Goal: Task Accomplishment & Management: Use online tool/utility

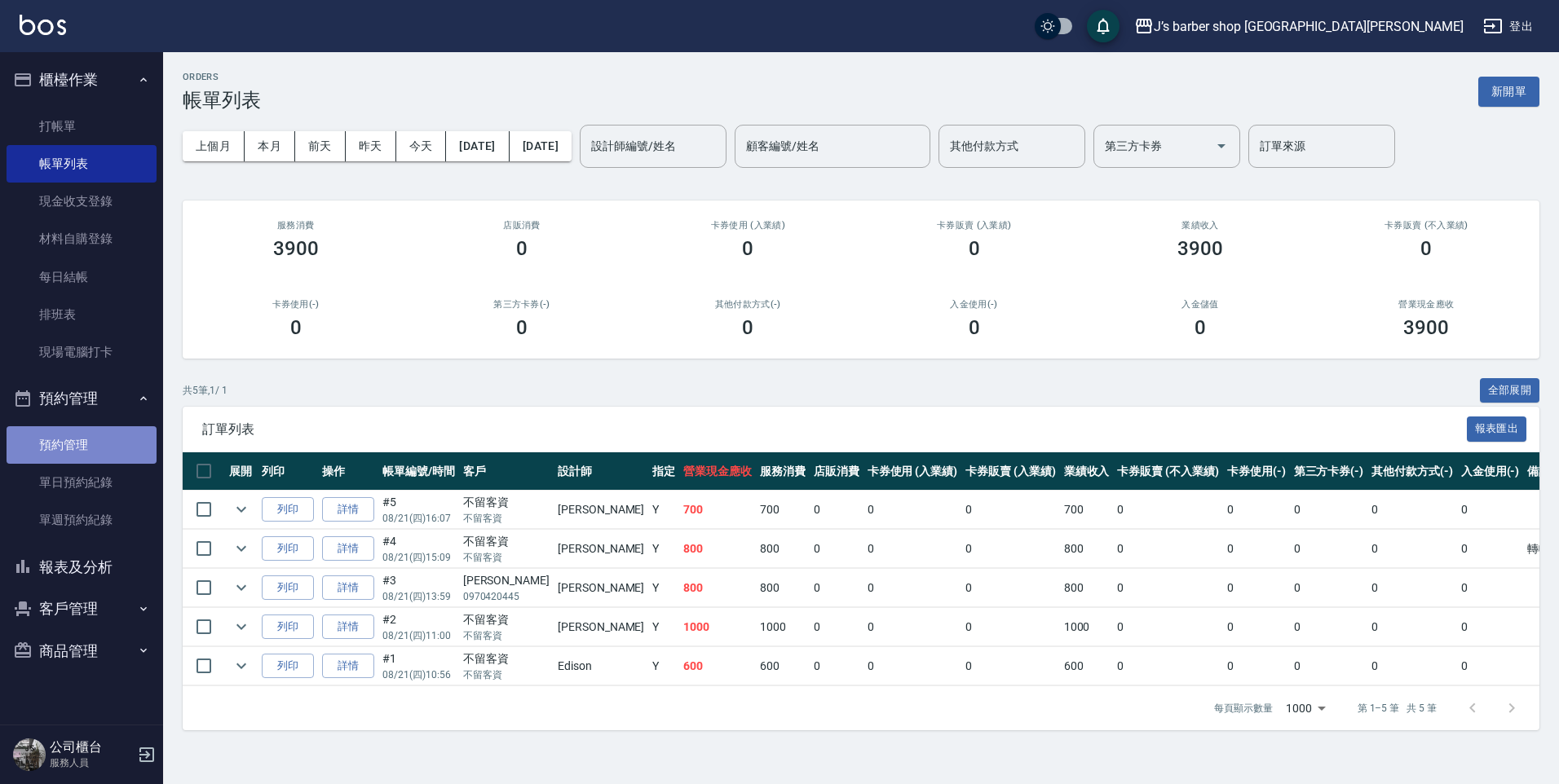
click at [110, 458] on link "預約管理" at bounding box center [81, 445] width 150 height 37
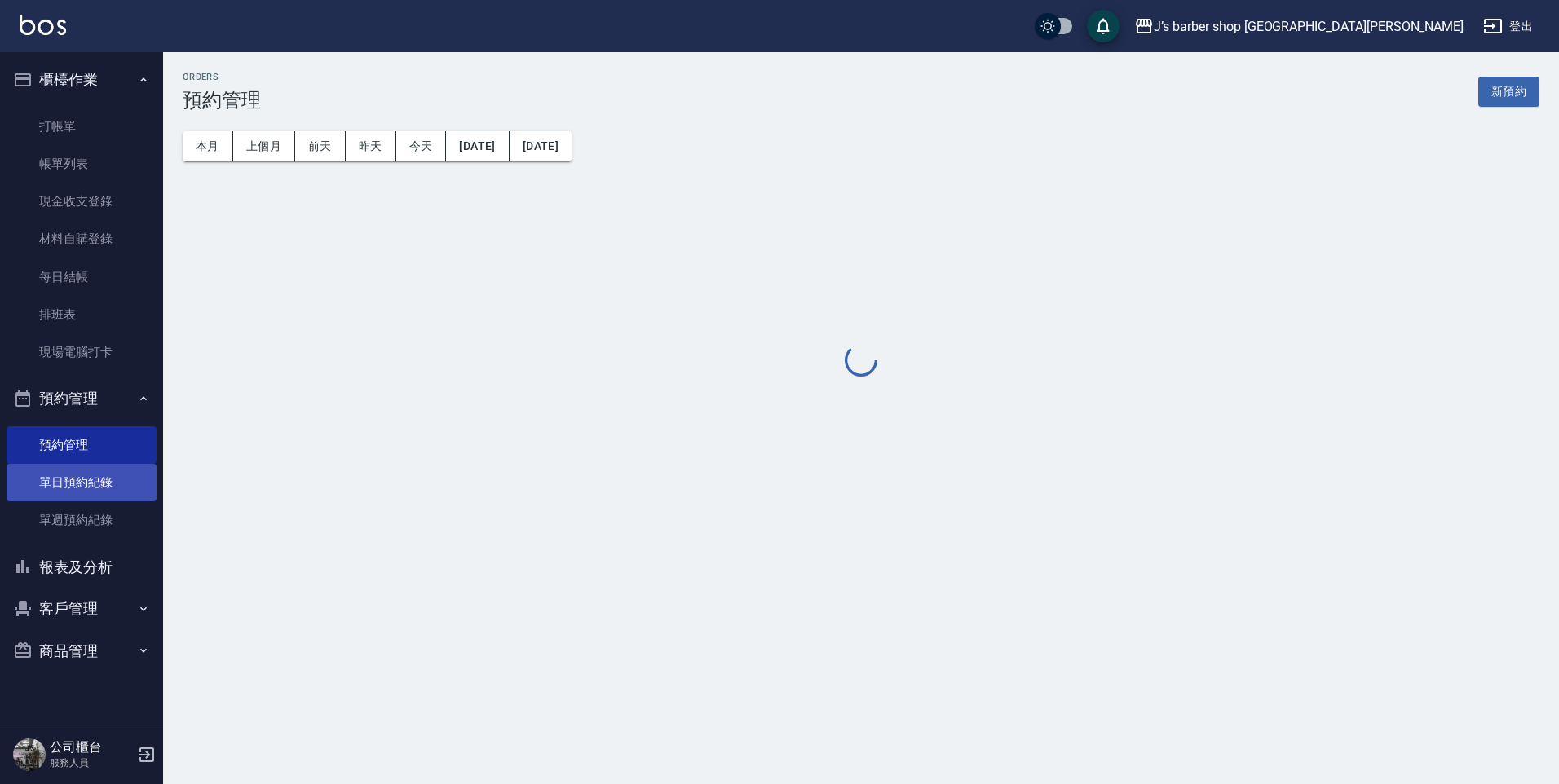
click at [107, 471] on link "單日預約紀錄" at bounding box center [81, 483] width 150 height 37
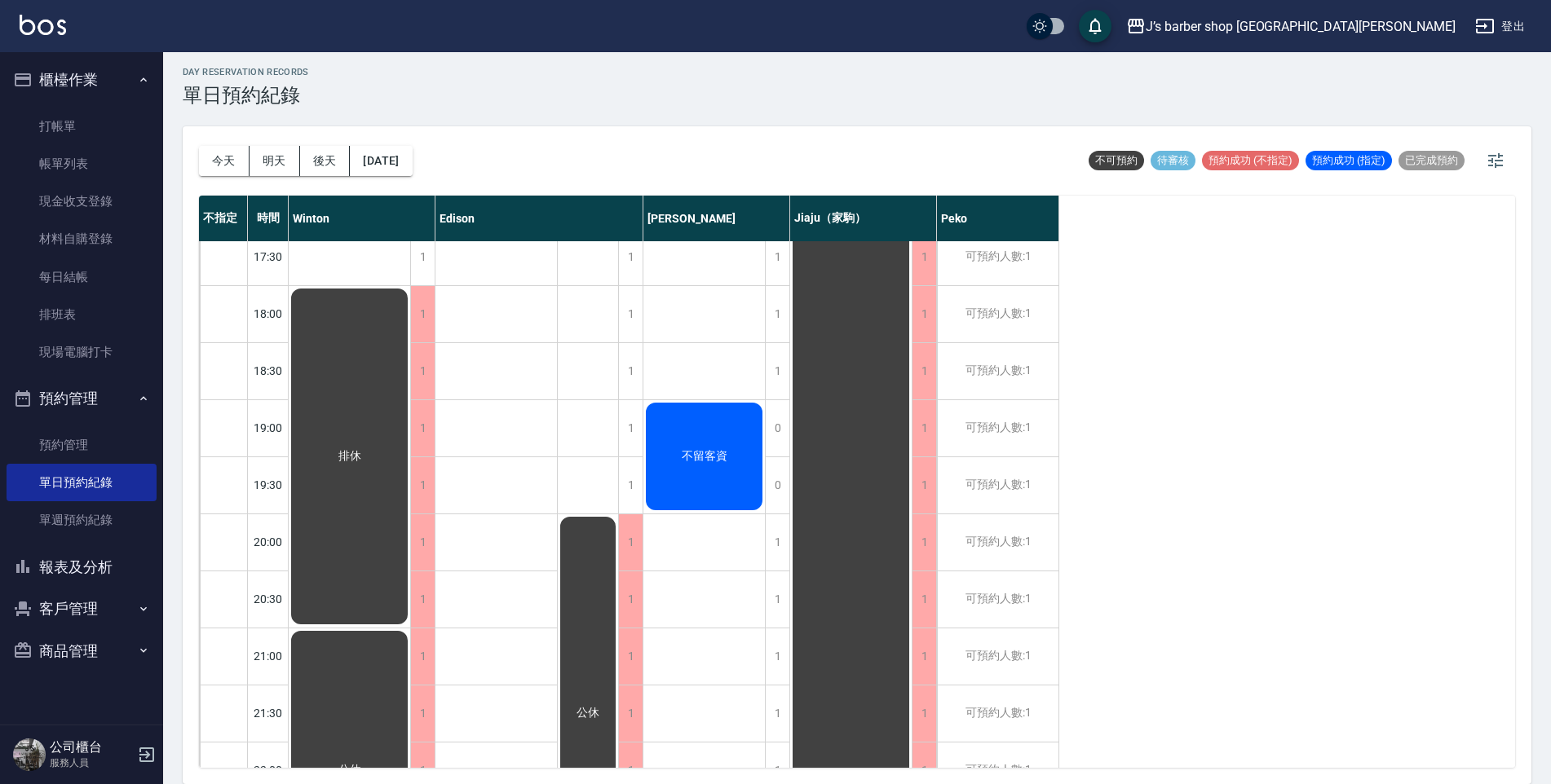
scroll to position [856, 0]
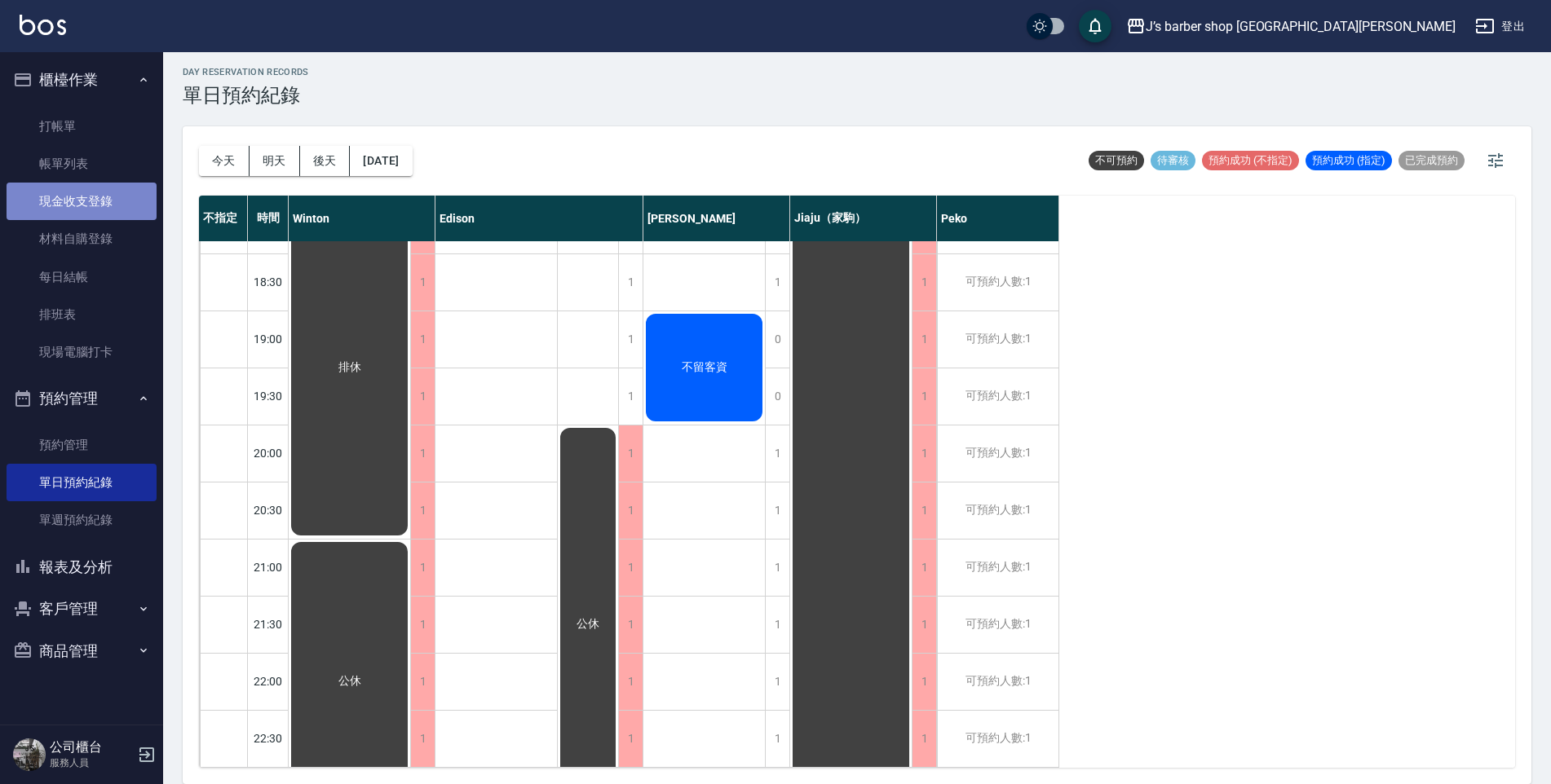
click at [113, 203] on link "現金收支登錄" at bounding box center [81, 201] width 150 height 37
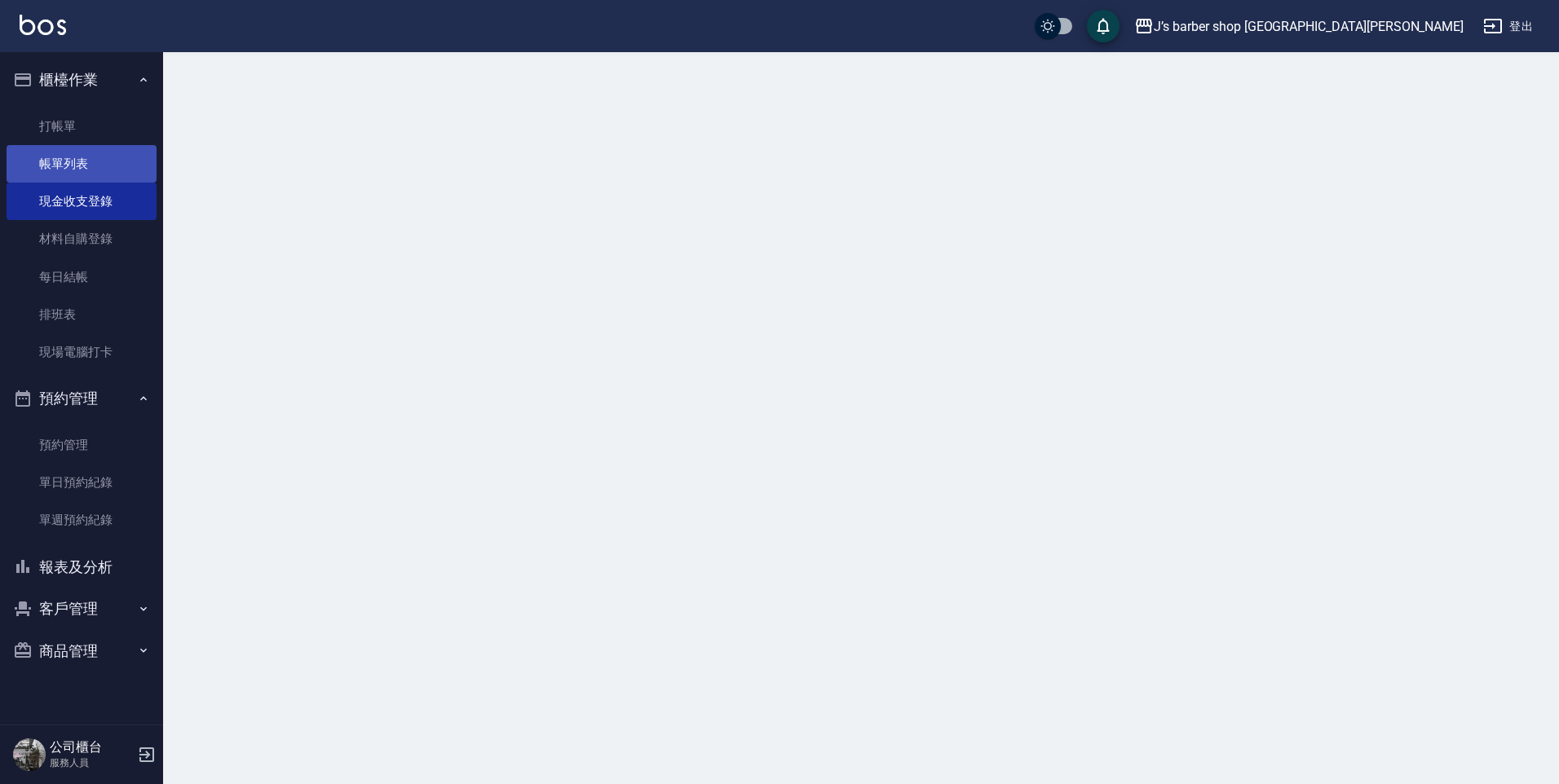
click at [111, 174] on link "帳單列表" at bounding box center [81, 164] width 150 height 37
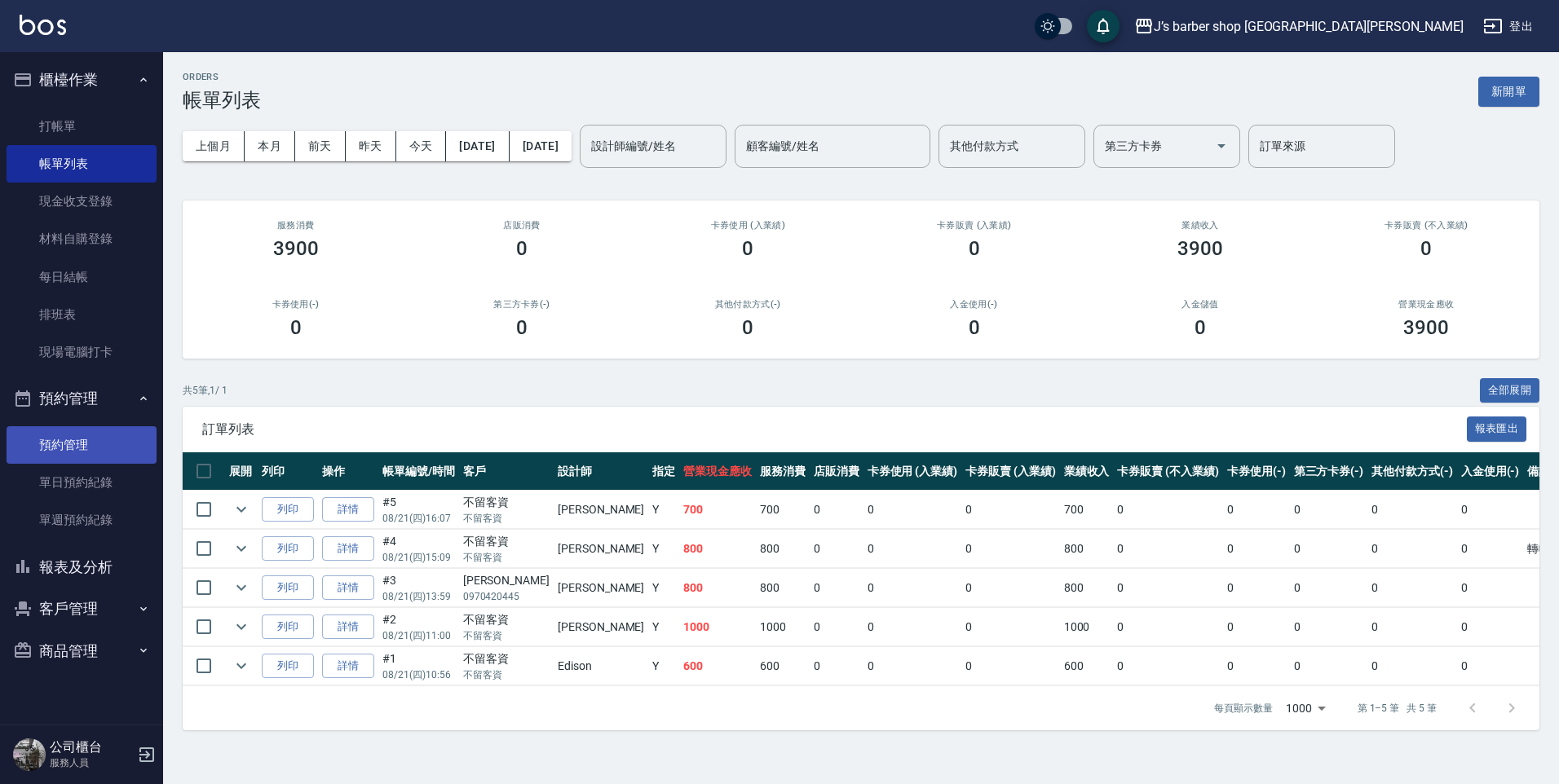
click at [86, 443] on link "預約管理" at bounding box center [81, 445] width 150 height 37
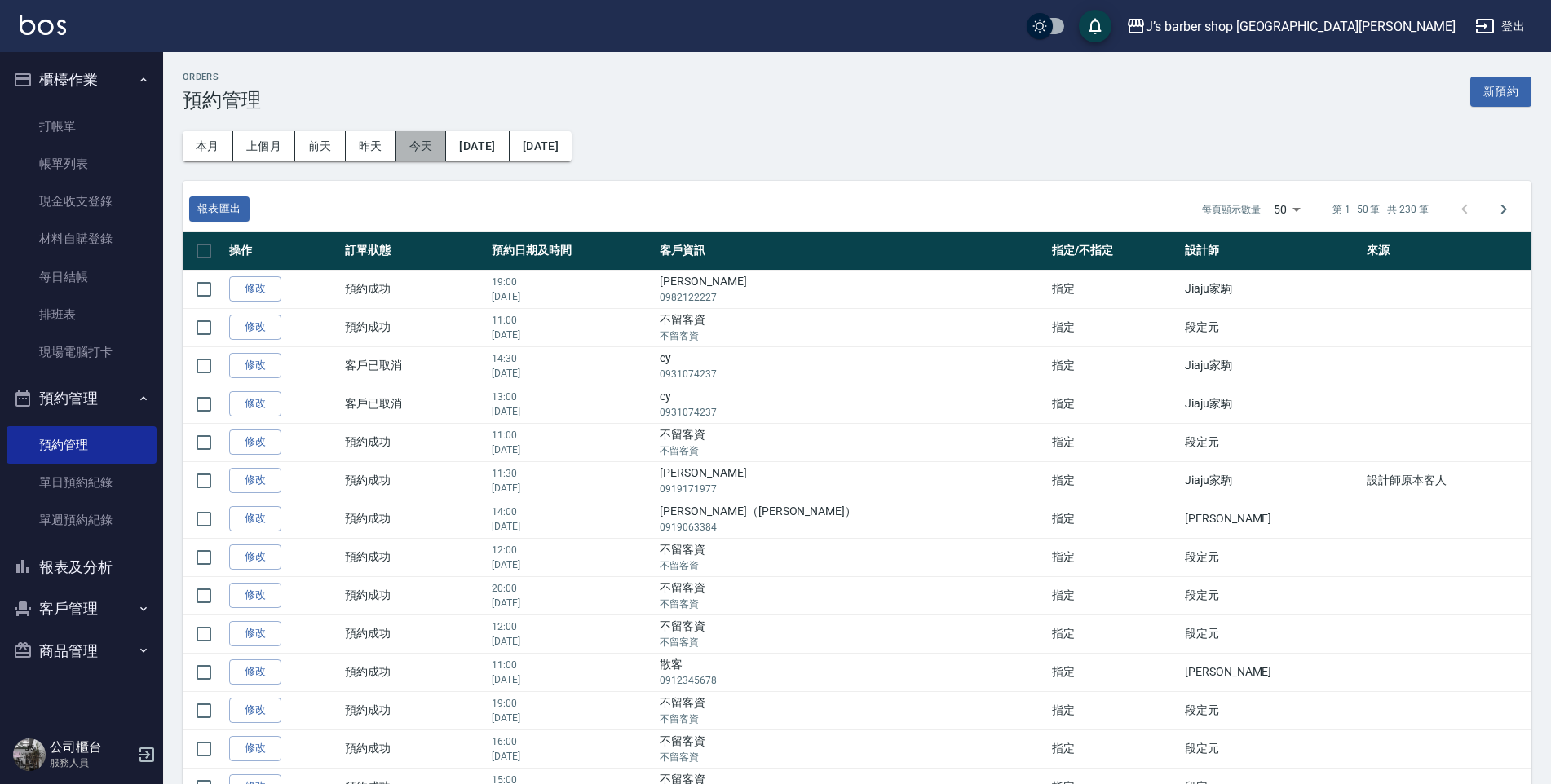
click at [431, 146] on button "今天" at bounding box center [422, 146] width 50 height 30
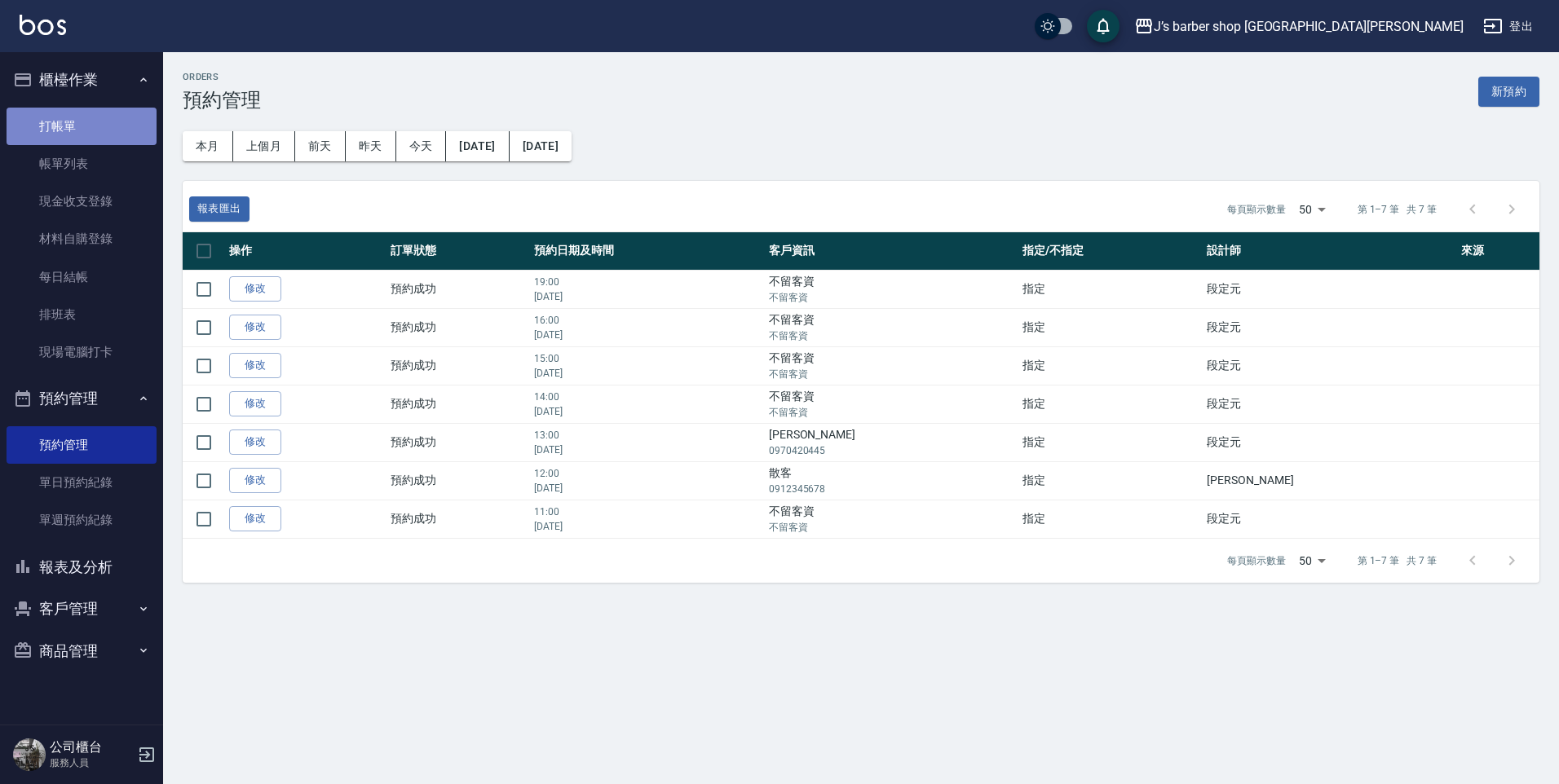
click at [118, 140] on link "打帳單" at bounding box center [81, 126] width 150 height 37
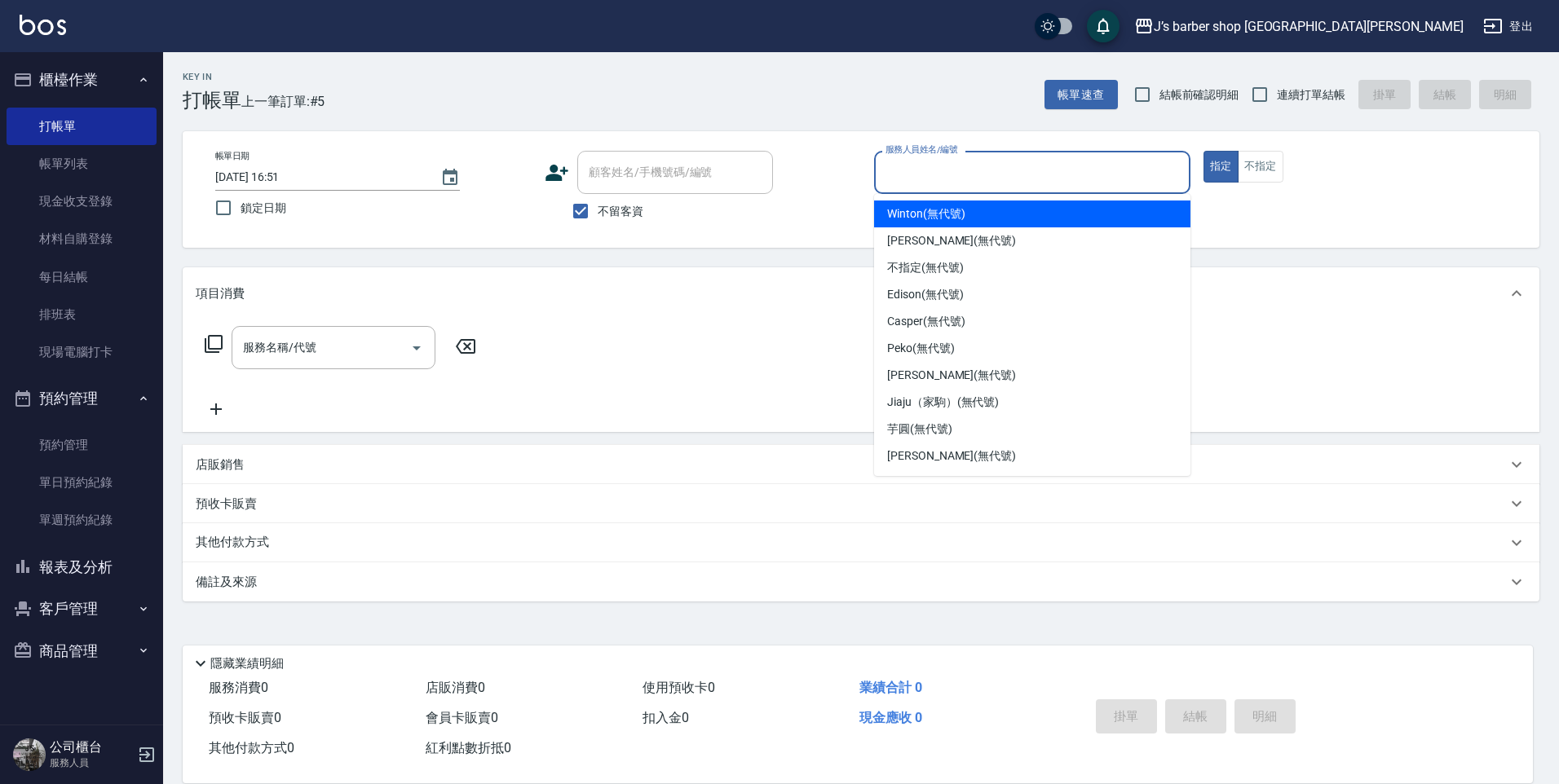
click at [909, 180] on input "服務人員姓名/編號" at bounding box center [1032, 172] width 302 height 29
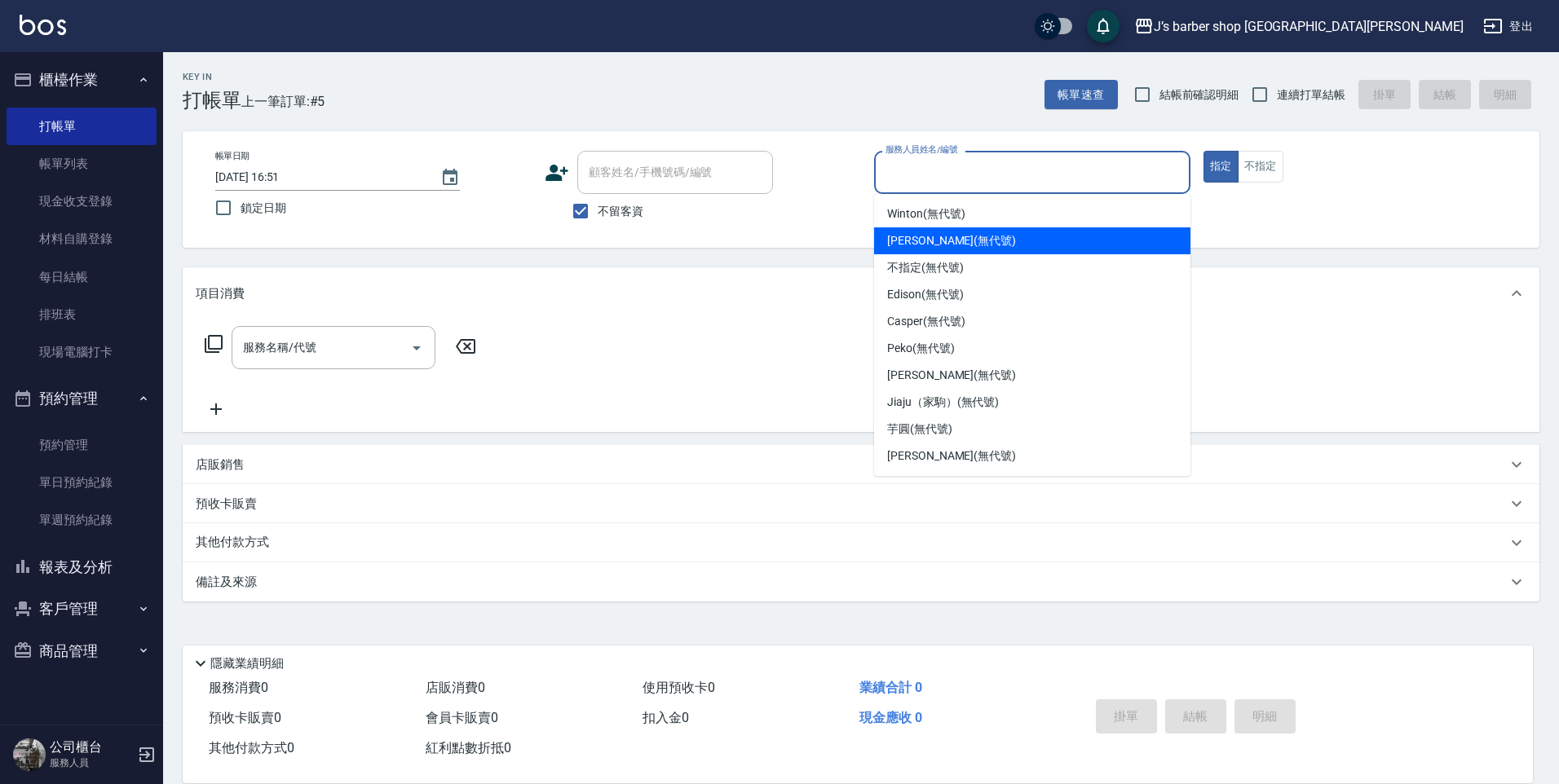
click at [925, 252] on div "[PERSON_NAME] (無代號)" at bounding box center [1031, 241] width 316 height 27
type input "[PERSON_NAME](無代號)"
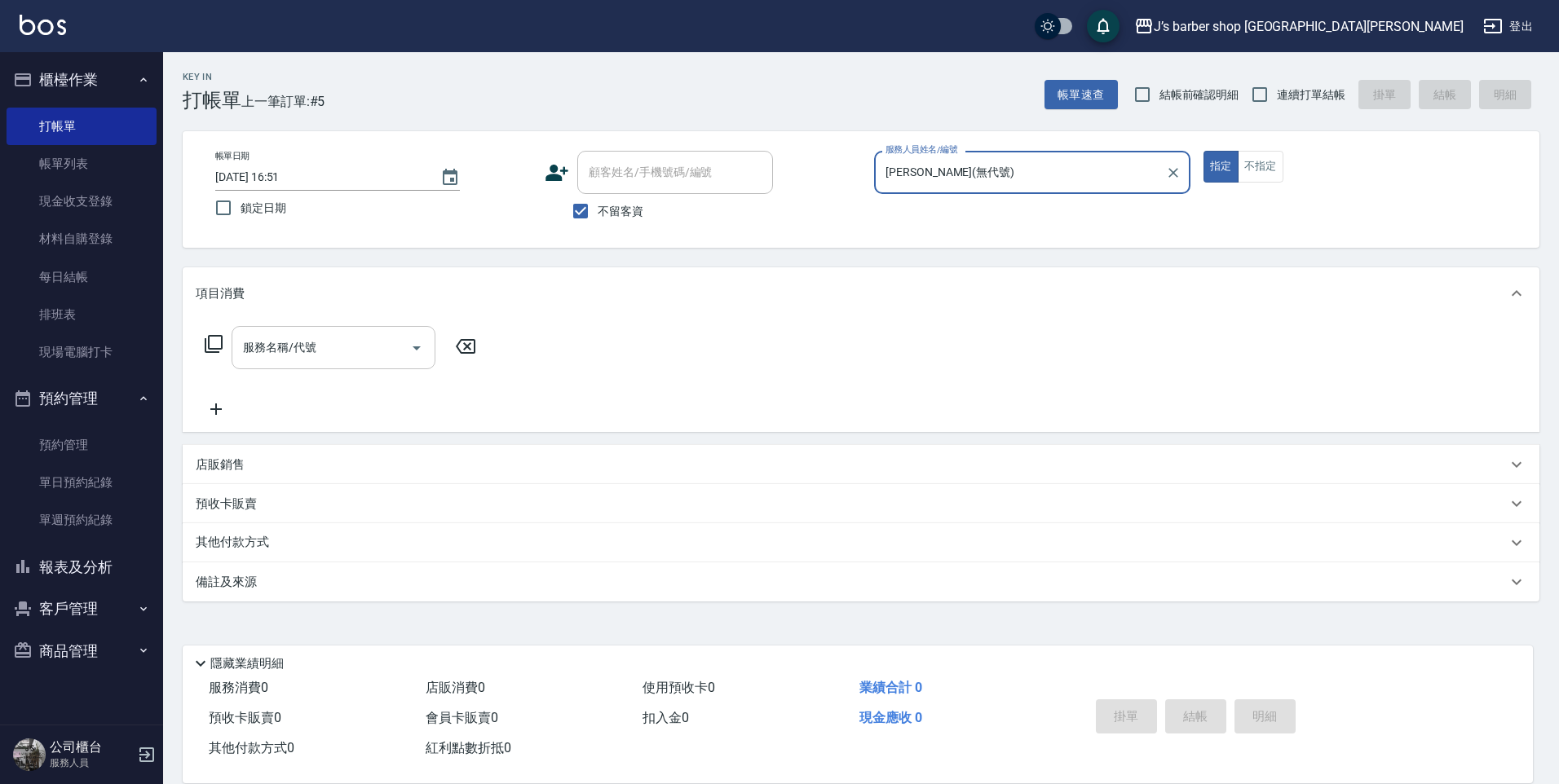
click at [393, 353] on input "服務名稱/代號" at bounding box center [321, 348] width 165 height 29
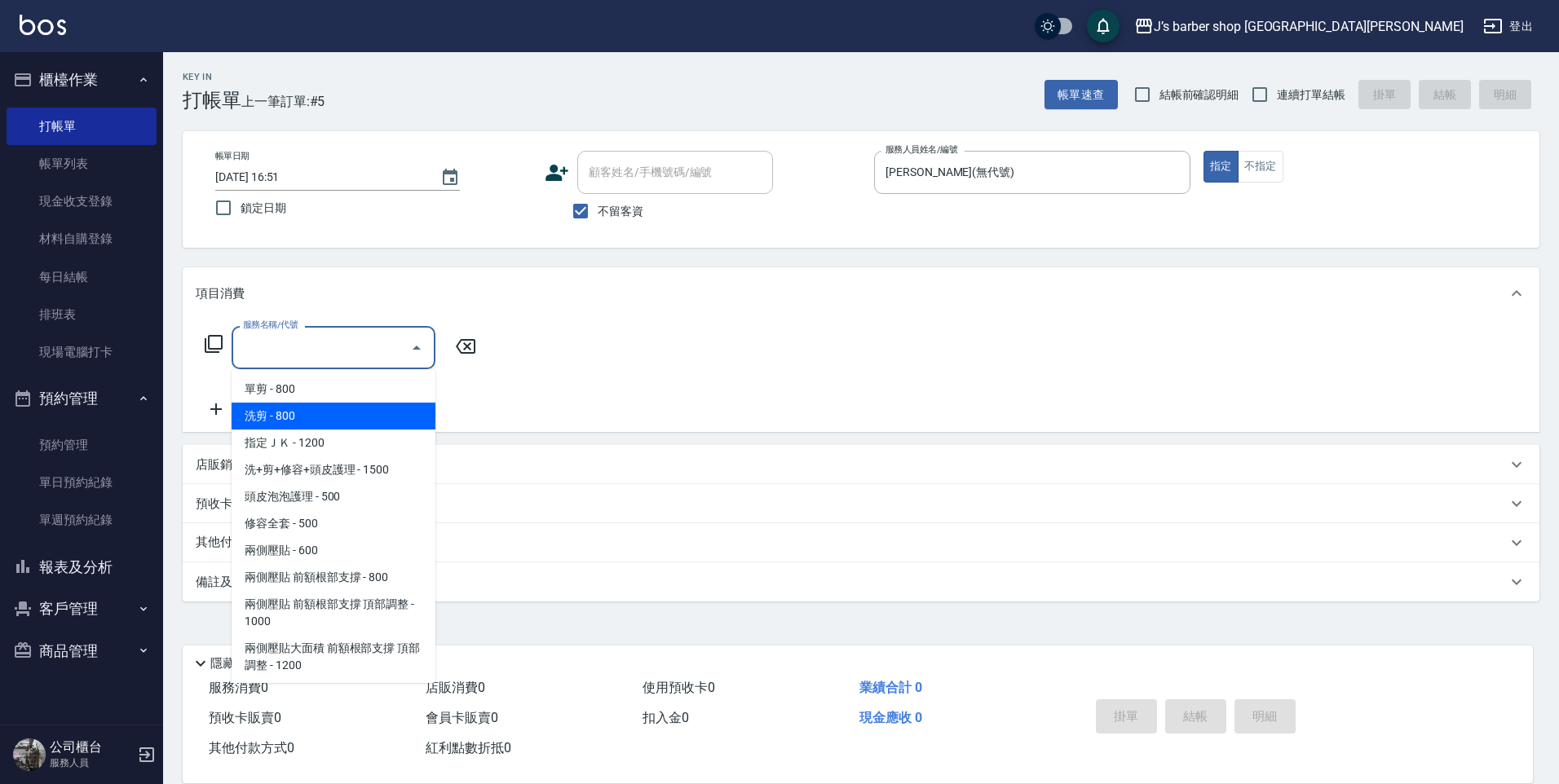
click at [386, 420] on span "洗剪 - 800" at bounding box center [333, 416] width 204 height 27
type input "洗剪(101)"
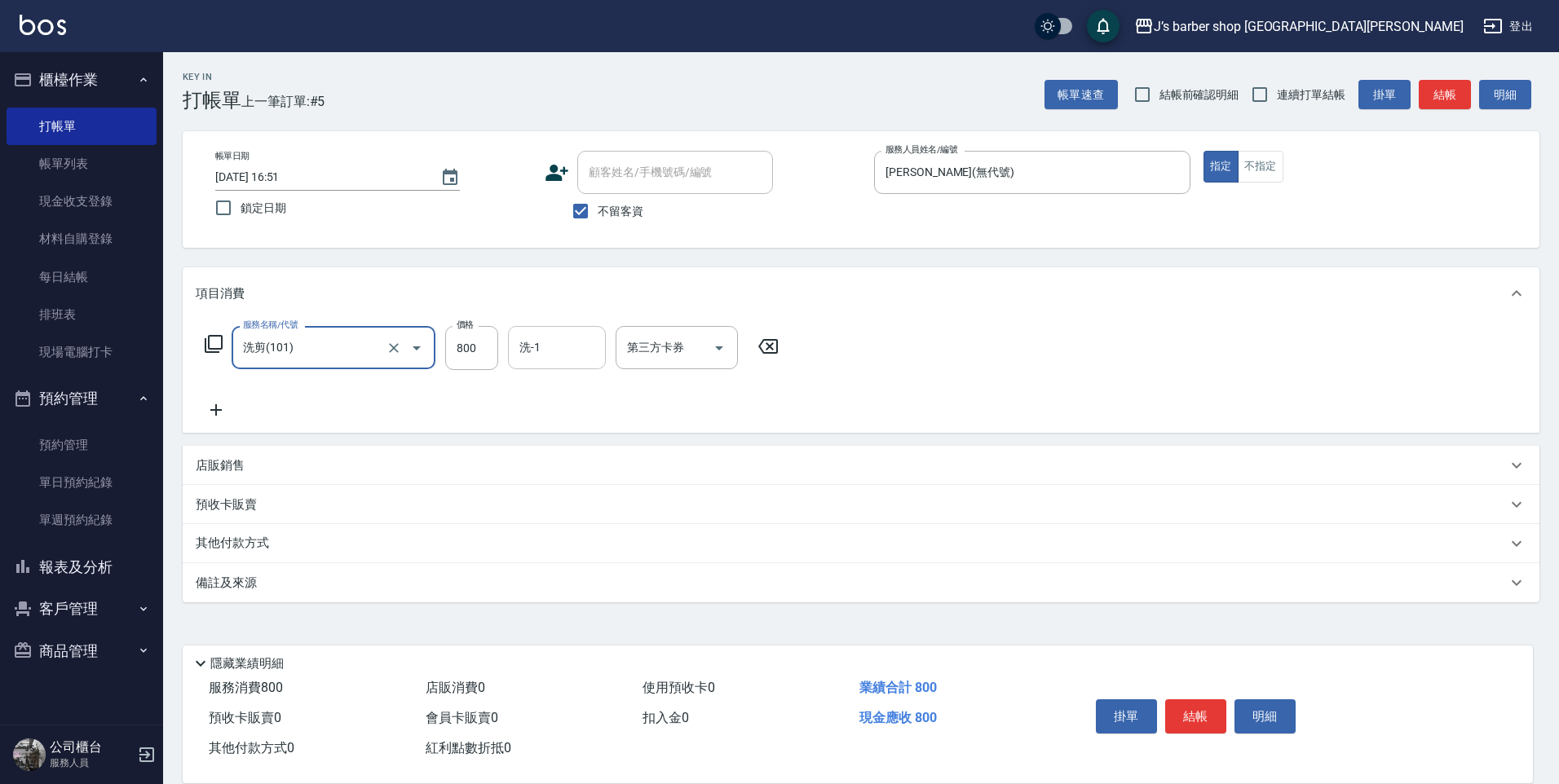
click at [535, 350] on input "洗-1" at bounding box center [557, 348] width 83 height 29
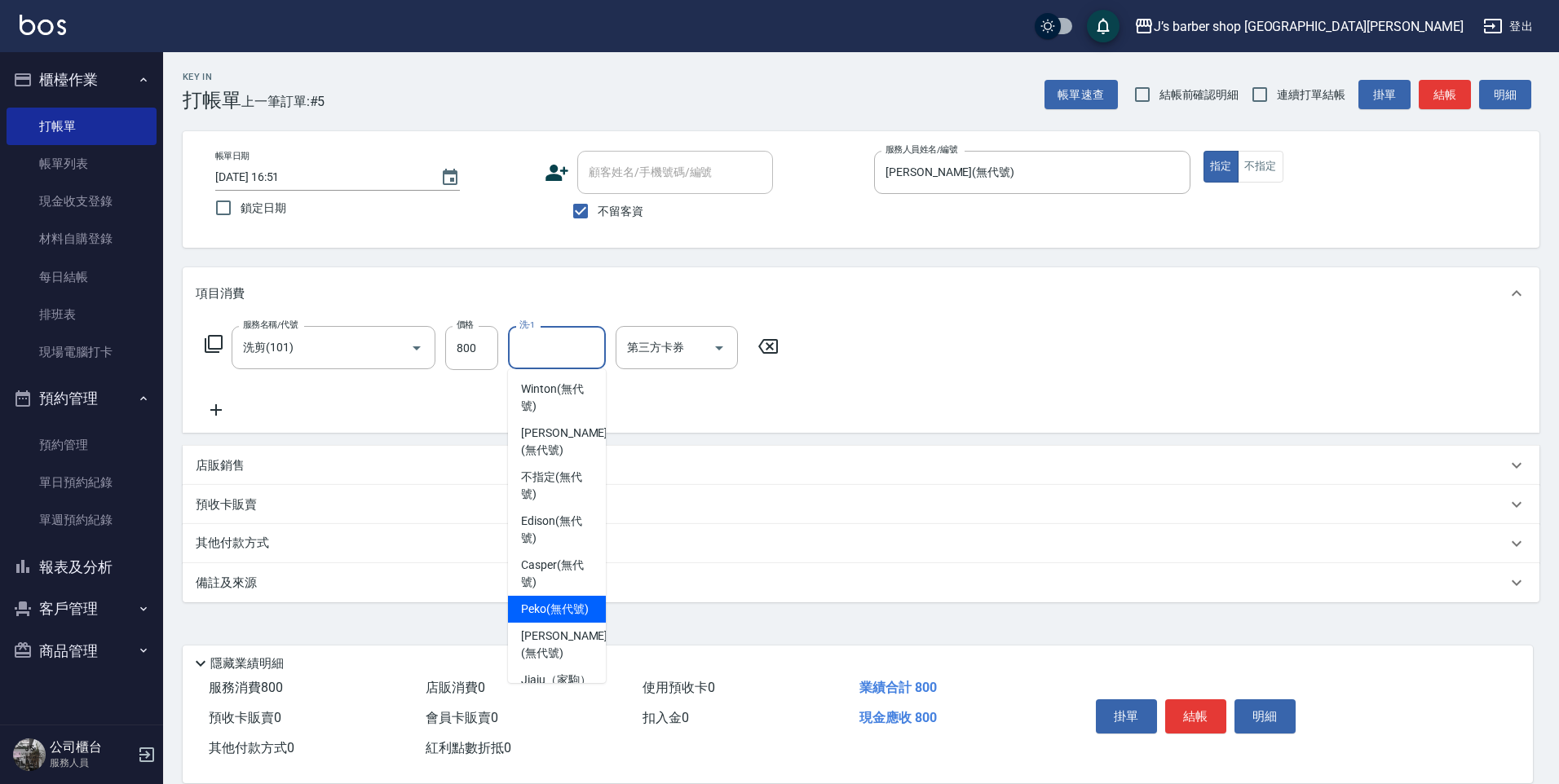
click at [568, 600] on span "Peko (無代號)" at bounding box center [555, 609] width 68 height 17
type input "Peko(無代號)"
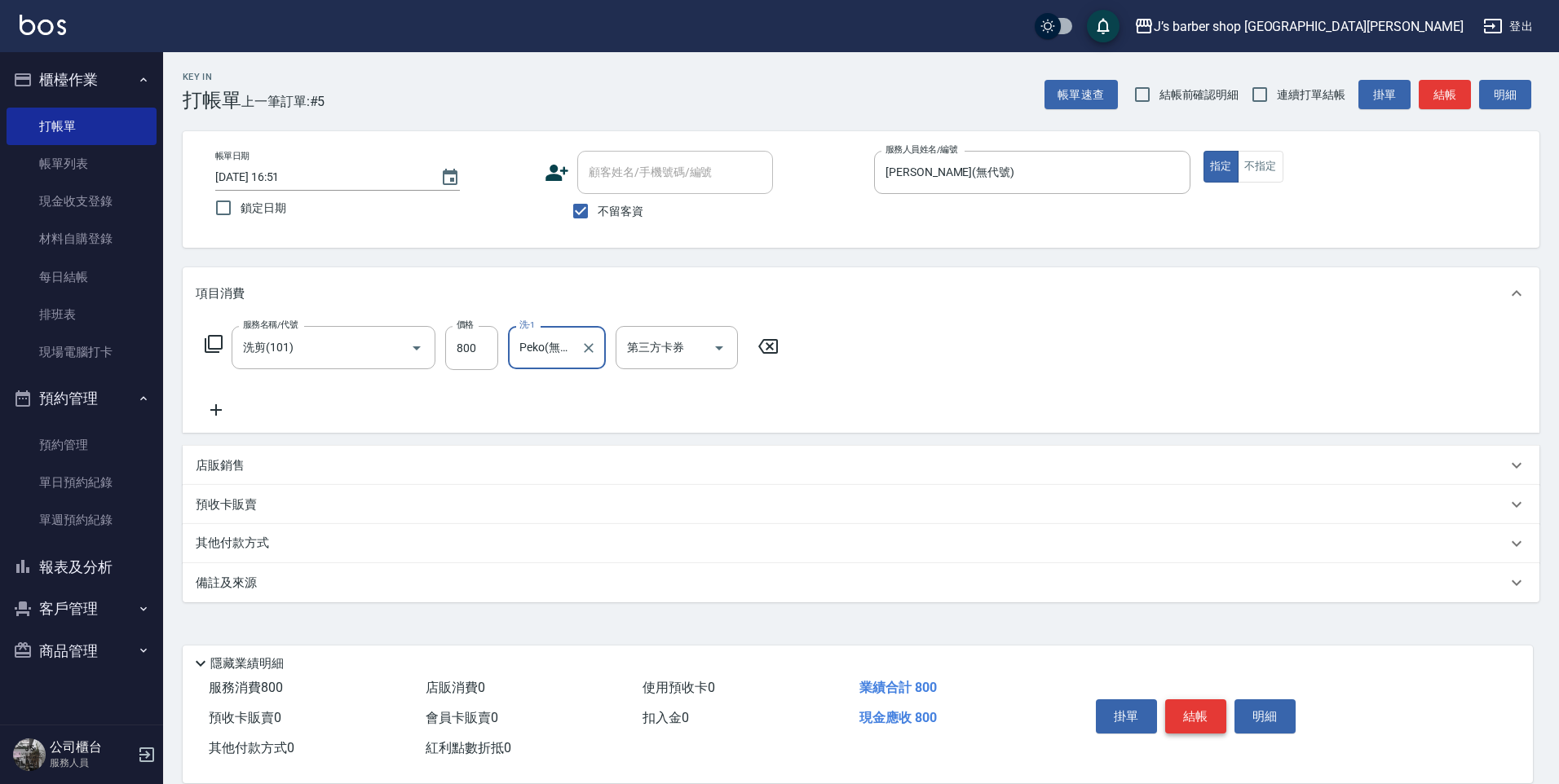
click at [1184, 707] on button "結帳" at bounding box center [1195, 716] width 62 height 34
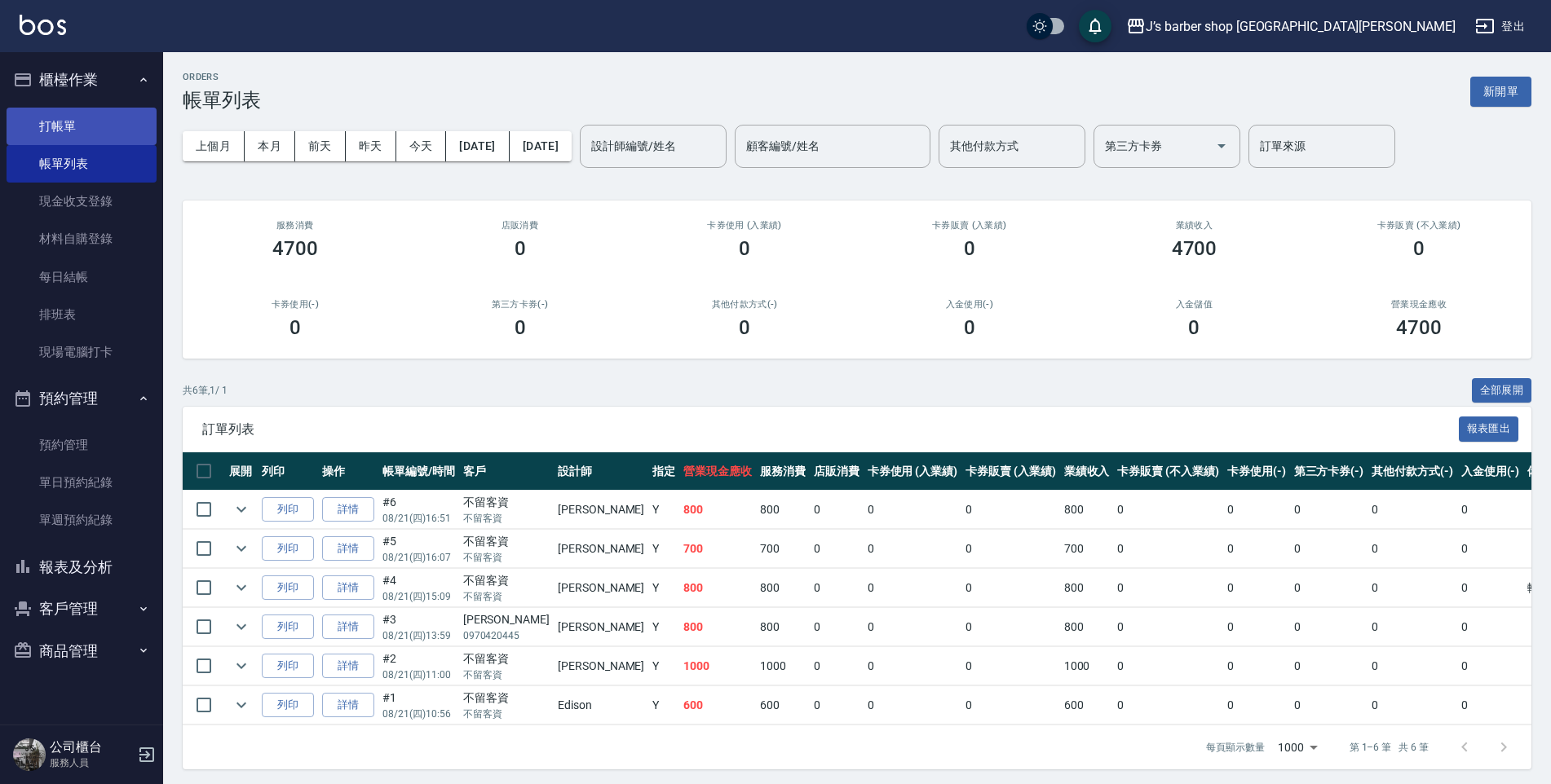
click at [131, 112] on link "打帳單" at bounding box center [81, 126] width 150 height 37
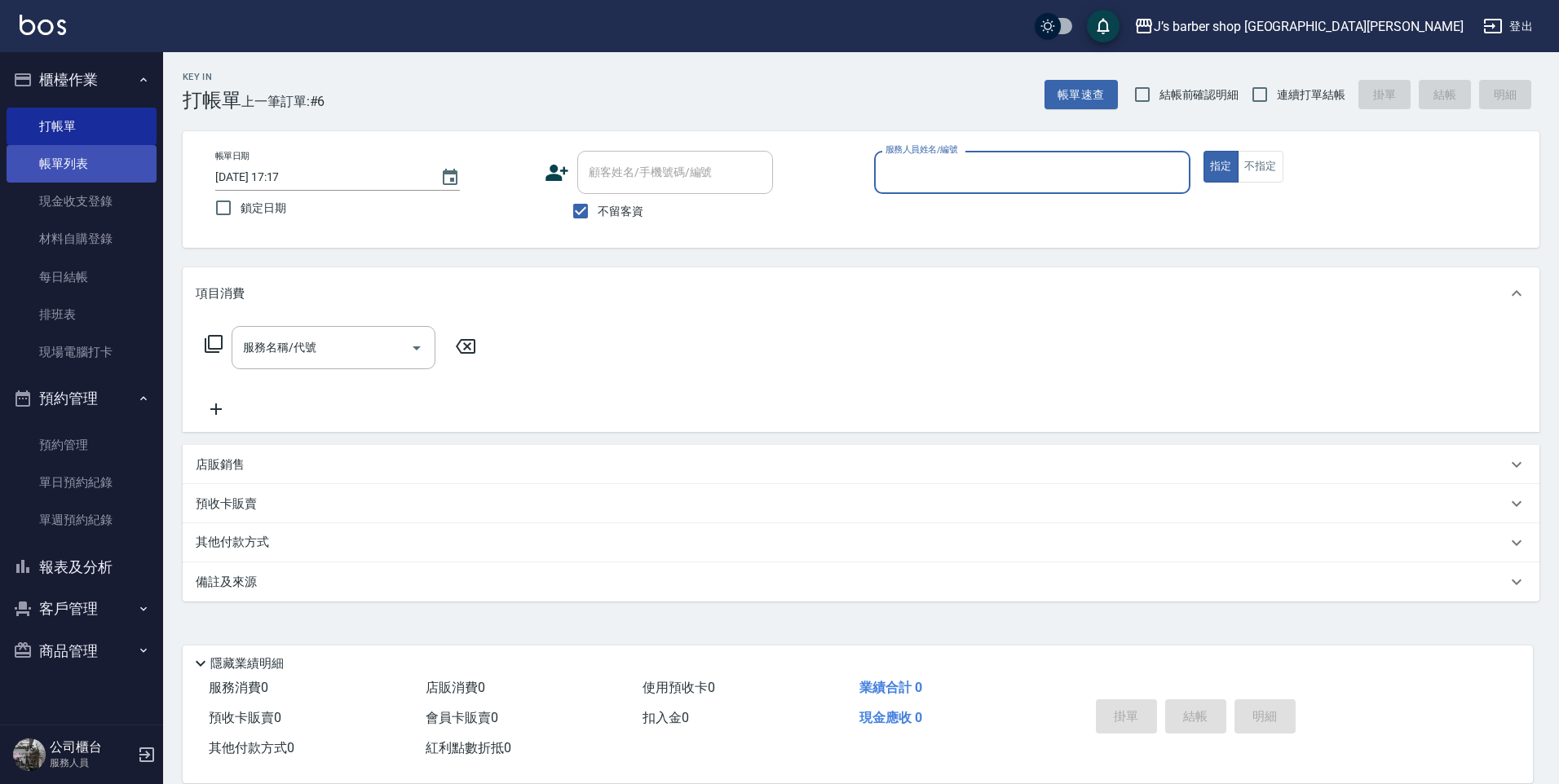
click at [150, 149] on link "帳單列表" at bounding box center [81, 164] width 150 height 37
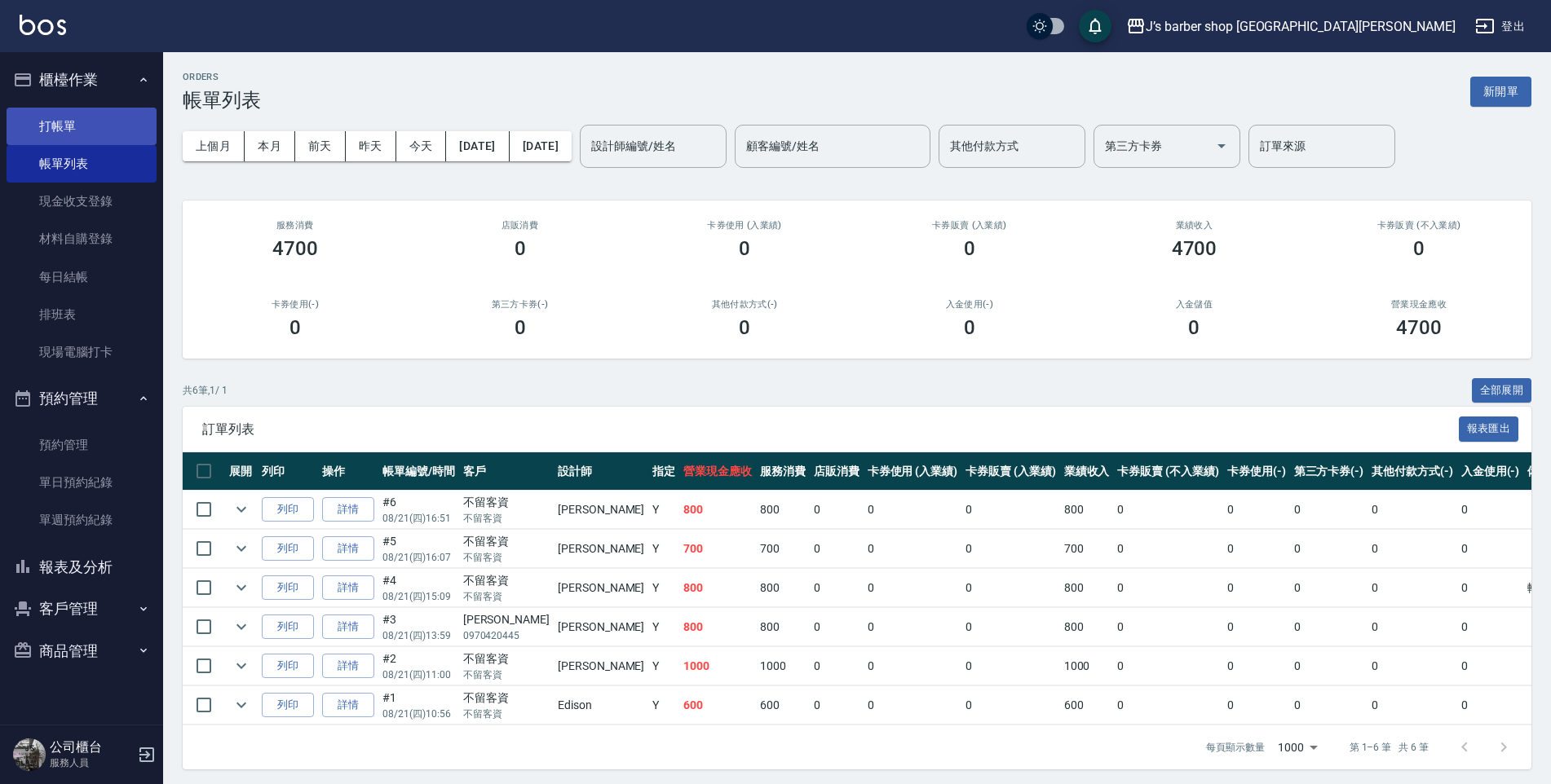
click at [116, 127] on link "打帳單" at bounding box center [81, 126] width 150 height 37
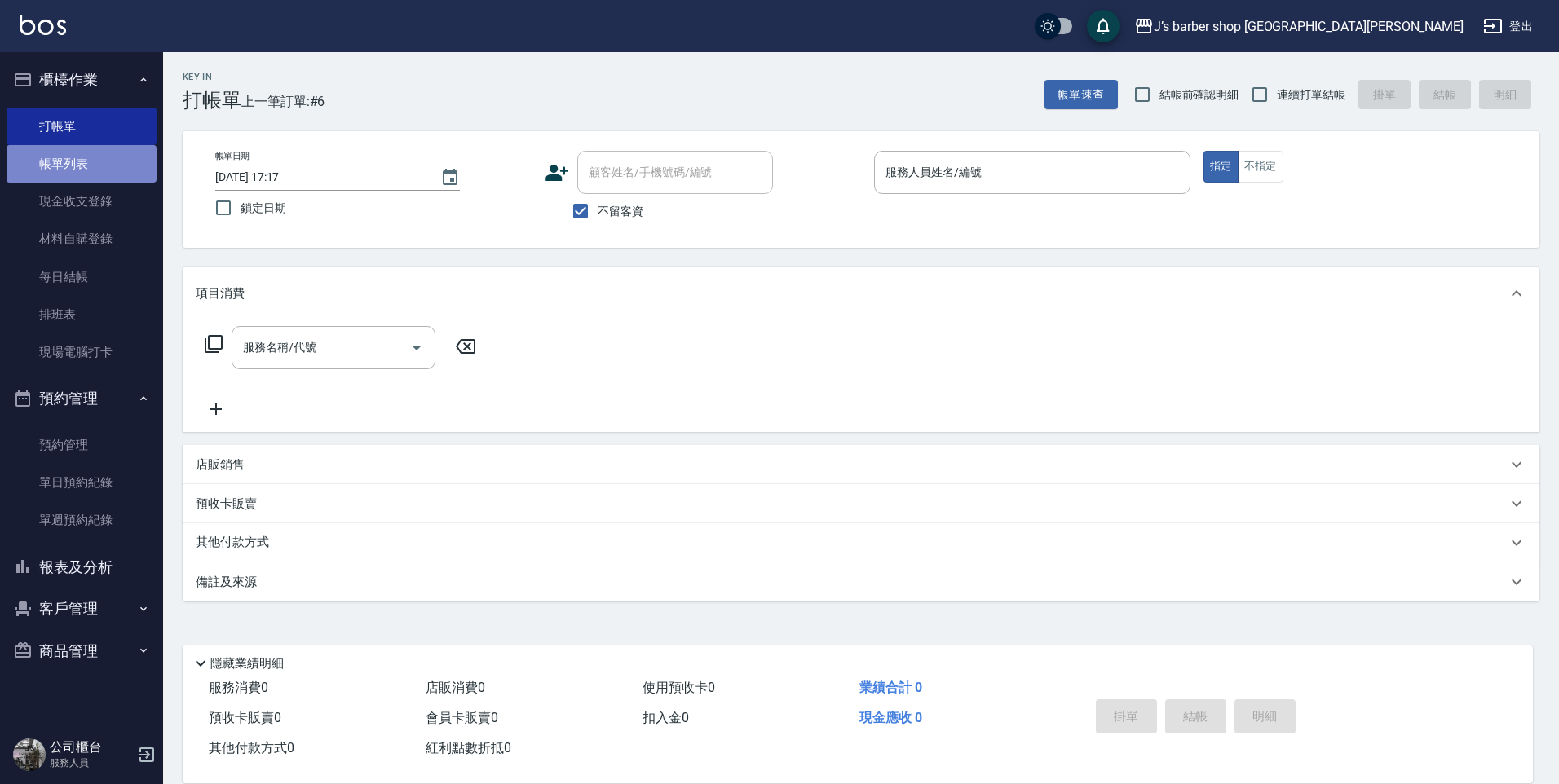
click at [140, 154] on link "帳單列表" at bounding box center [81, 164] width 150 height 37
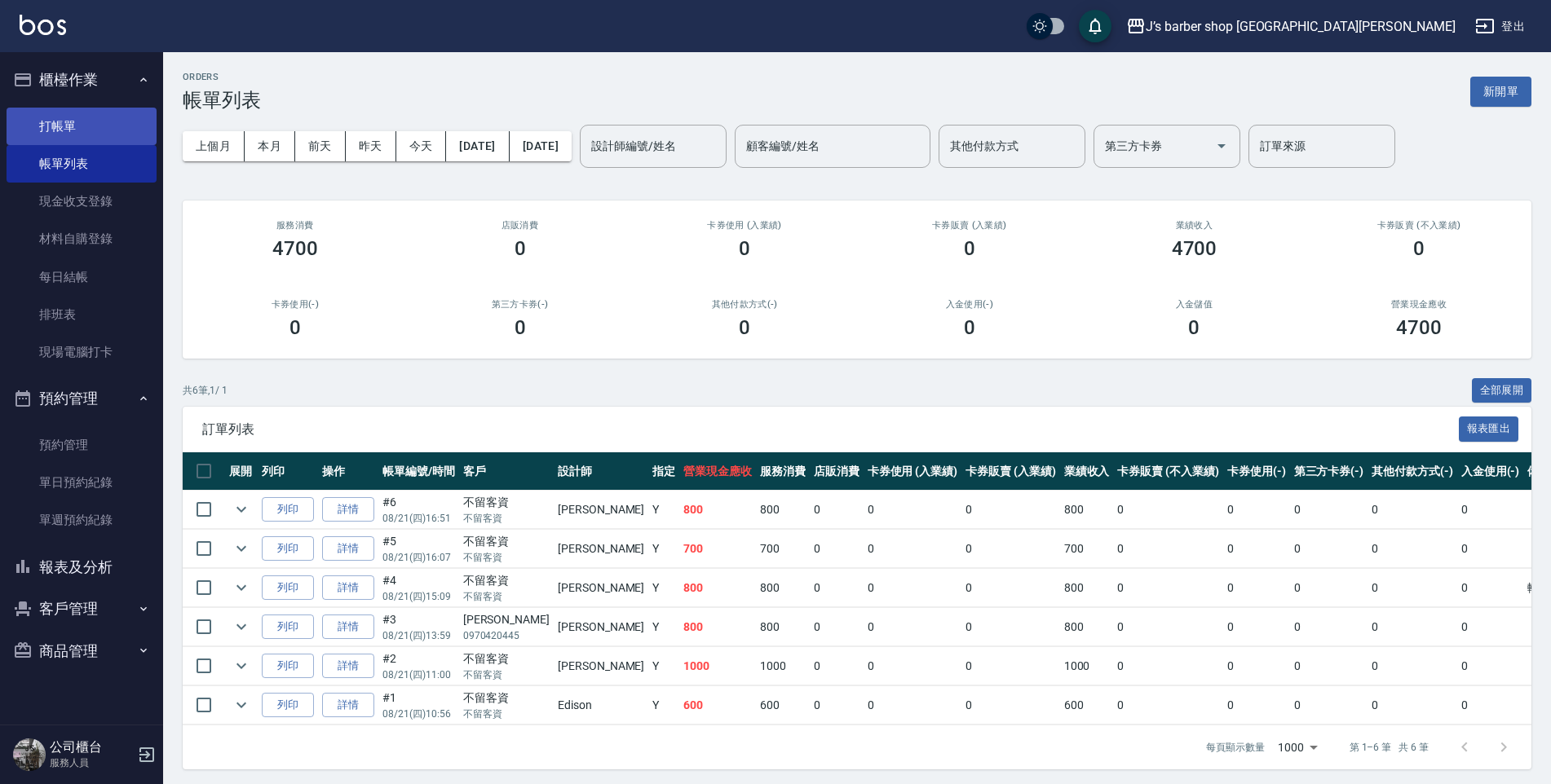
click at [114, 139] on link "打帳單" at bounding box center [81, 126] width 150 height 37
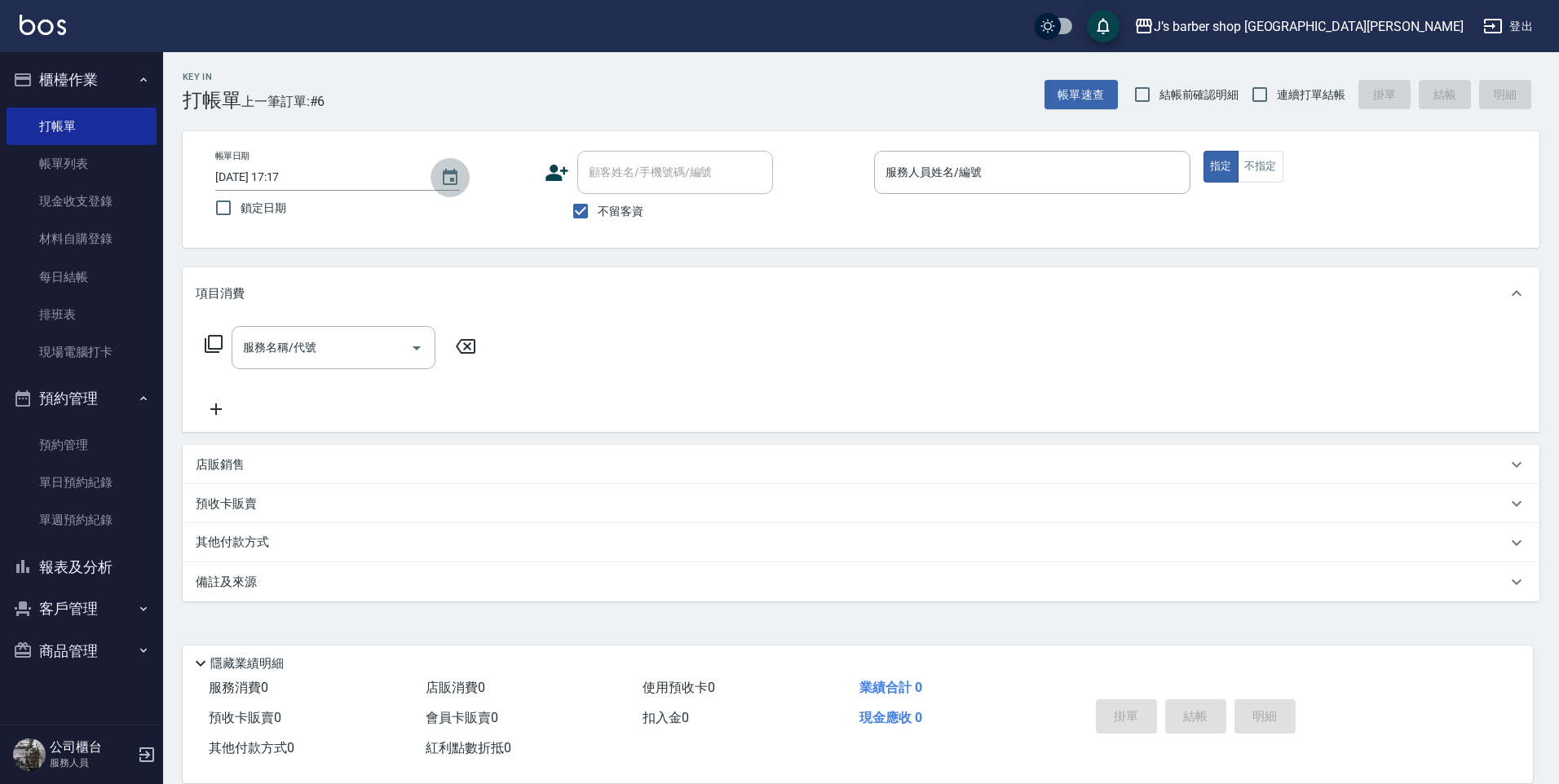
click at [449, 182] on icon "Choose date, selected date is 2025-08-21" at bounding box center [449, 177] width 20 height 20
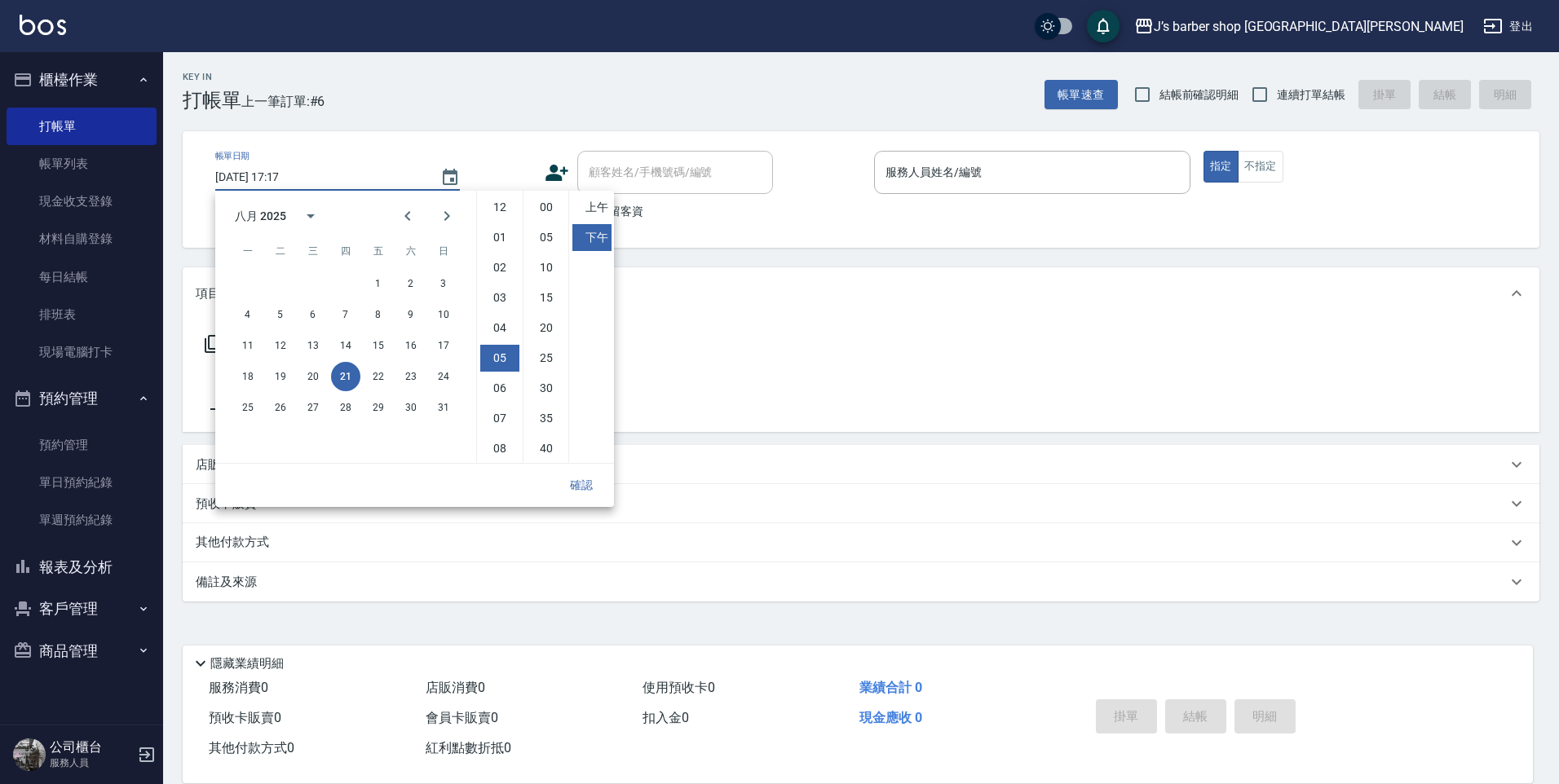
scroll to position [91, 0]
click at [505, 247] on li "04" at bounding box center [500, 237] width 39 height 27
click at [505, 263] on li "05" at bounding box center [500, 267] width 39 height 27
type input "[DATE] 17:17"
click at [122, 166] on link "帳單列表" at bounding box center [81, 164] width 150 height 37
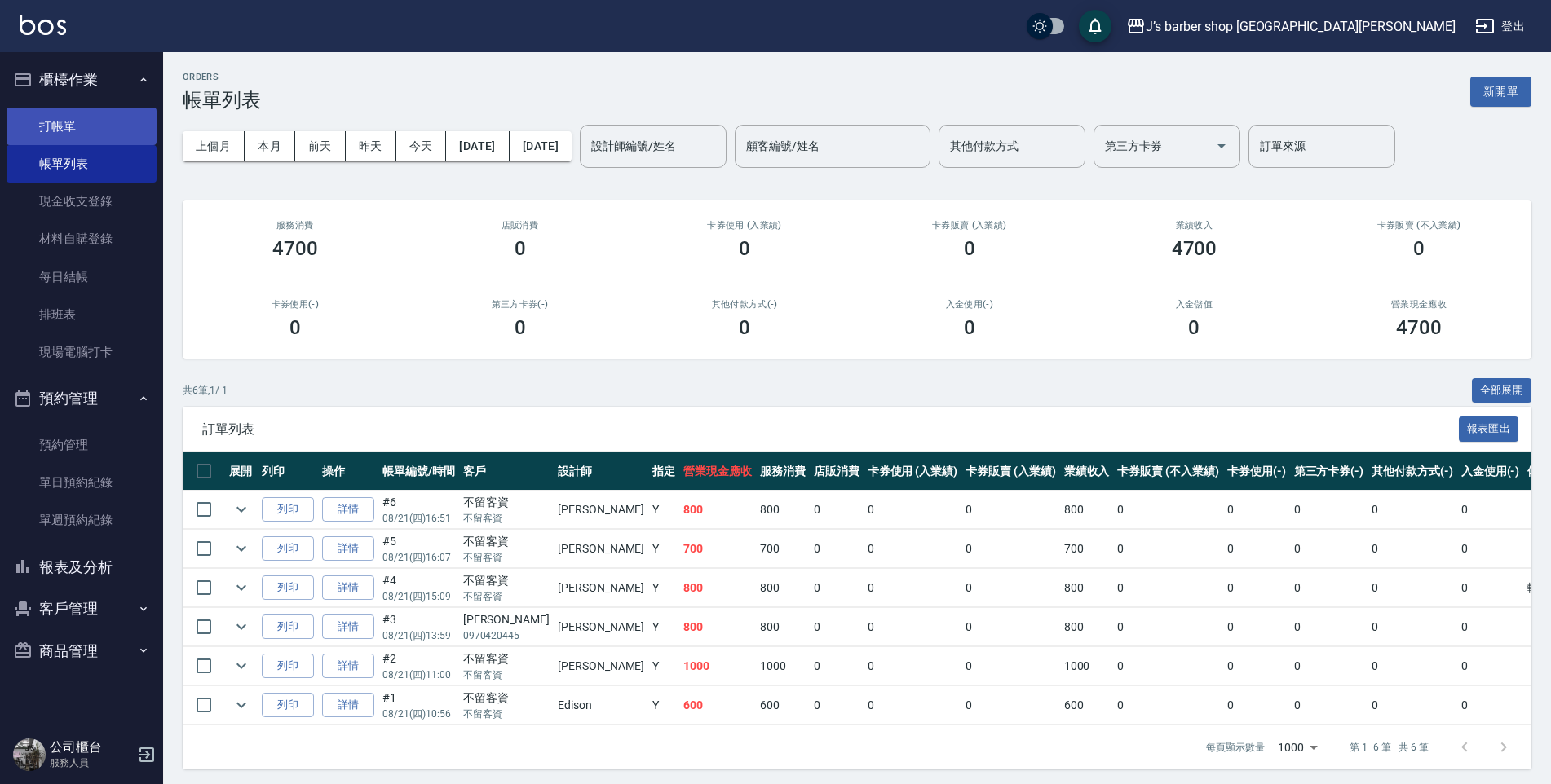
click at [123, 131] on link "打帳單" at bounding box center [81, 126] width 150 height 37
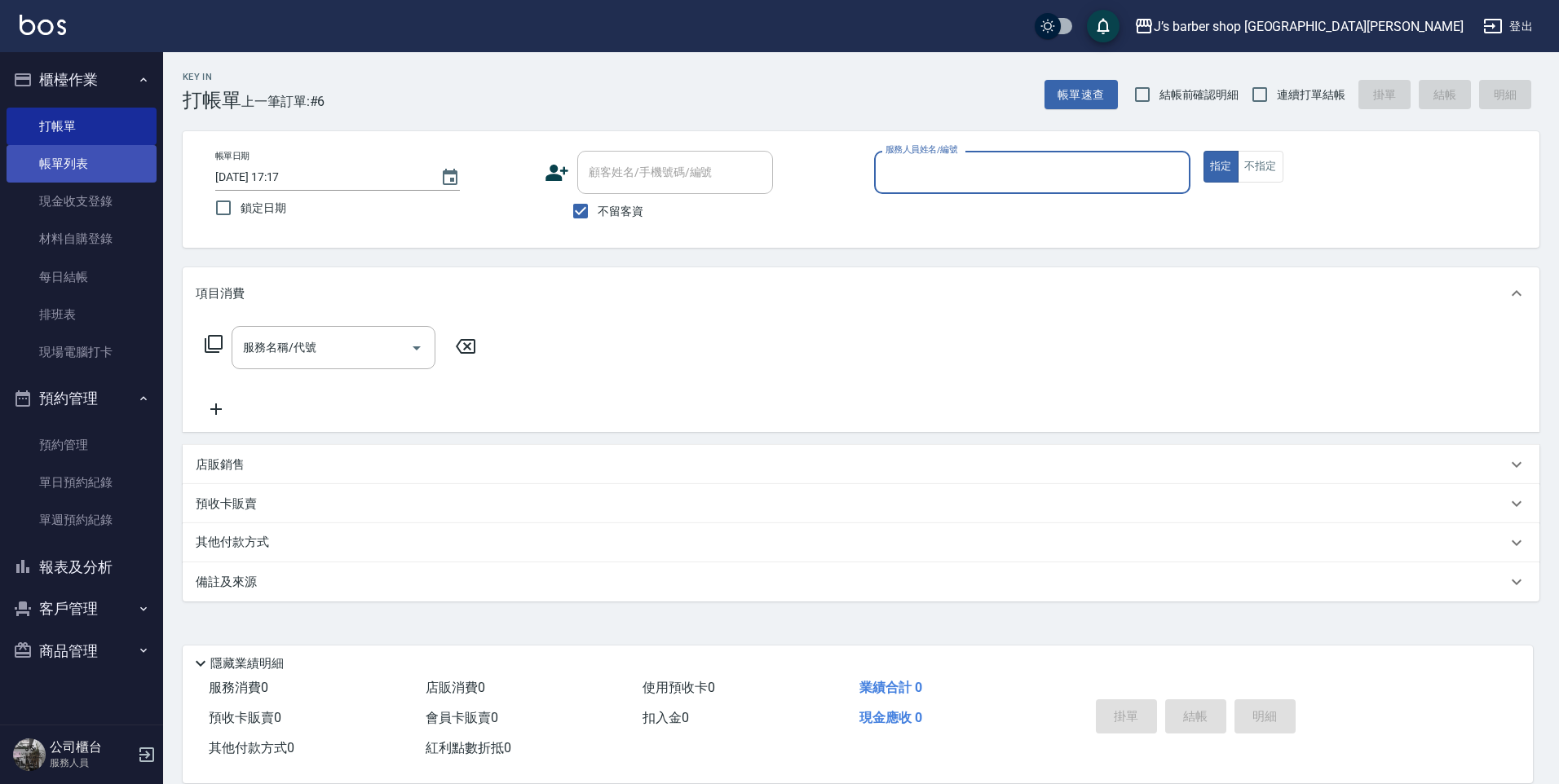
click at [127, 153] on link "帳單列表" at bounding box center [81, 164] width 150 height 37
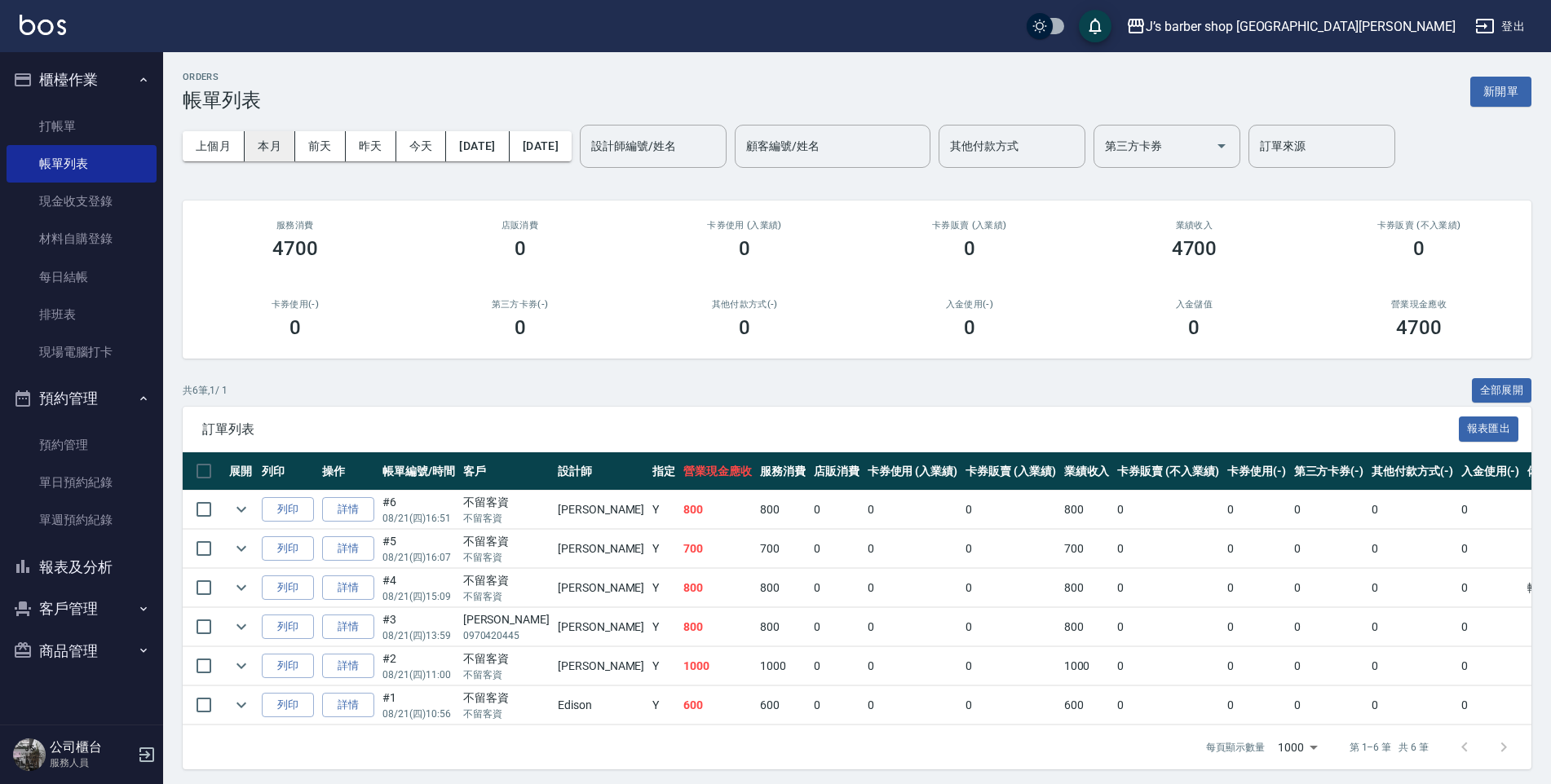
click at [266, 149] on button "本月" at bounding box center [270, 146] width 50 height 30
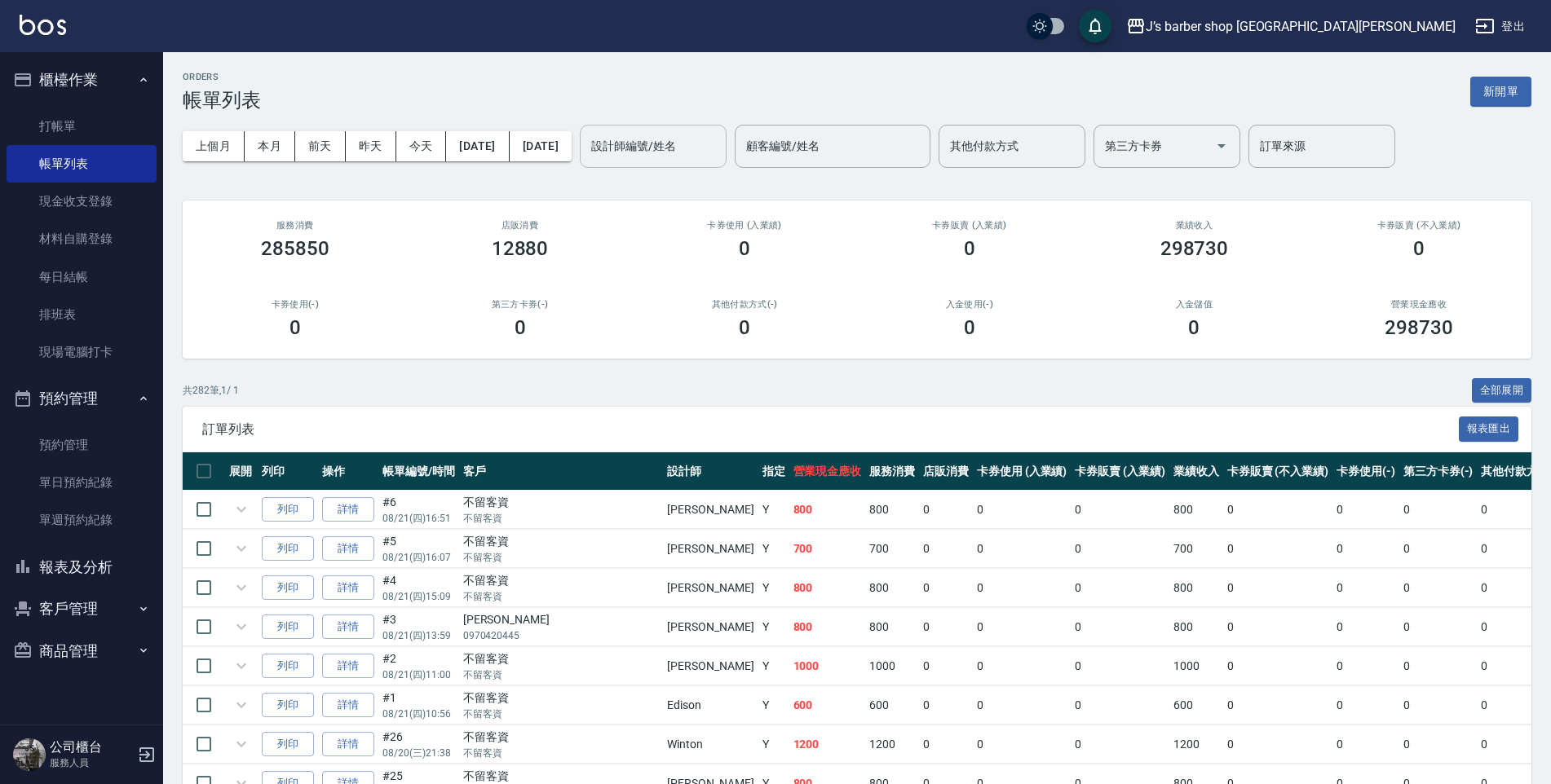
click at [695, 150] on div "設計師編號/姓名 設計師編號/姓名" at bounding box center [653, 146] width 146 height 43
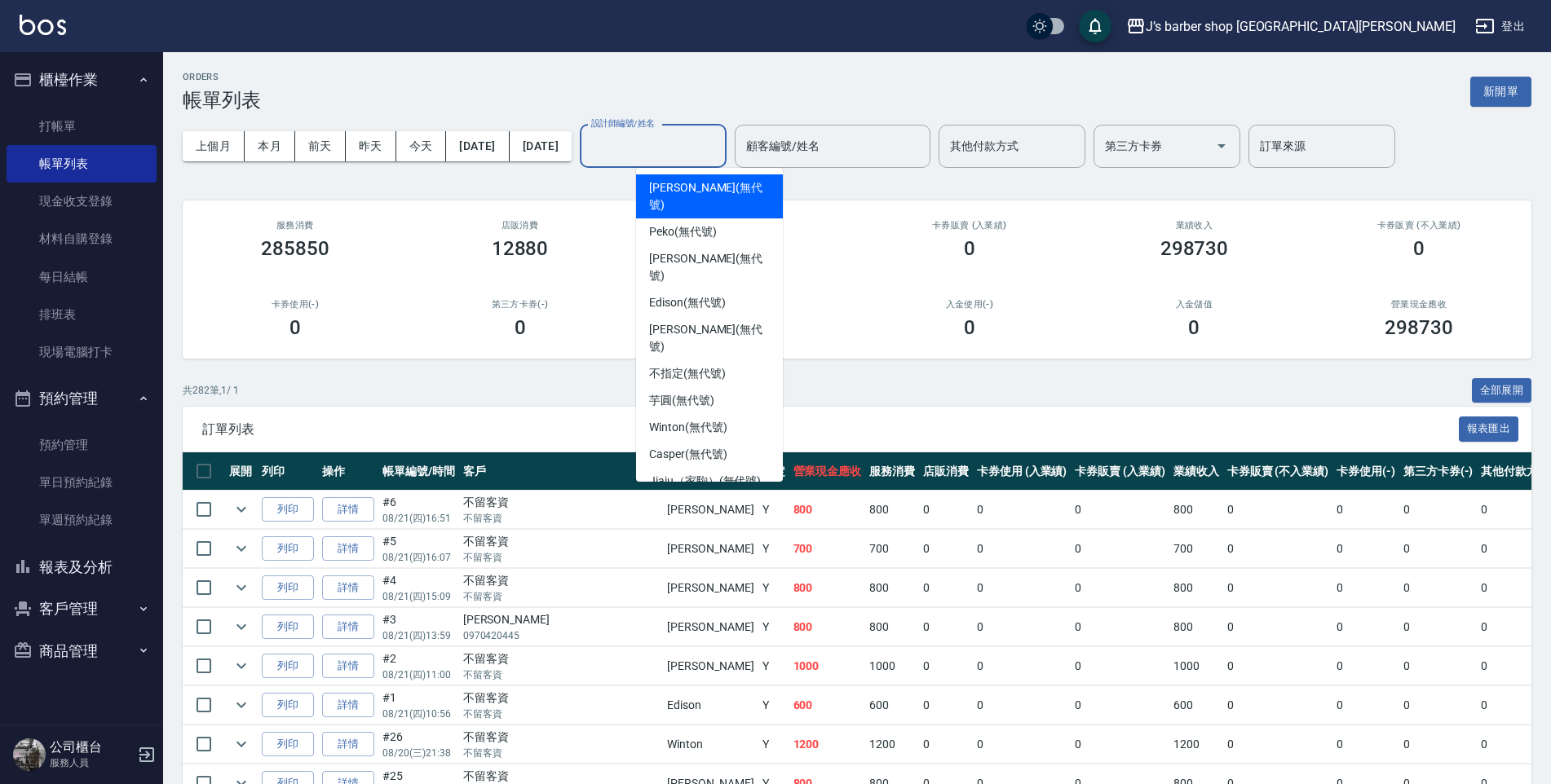
click at [685, 191] on span "[PERSON_NAME] (無代號)" at bounding box center [709, 196] width 120 height 34
type input "[PERSON_NAME](無代號)"
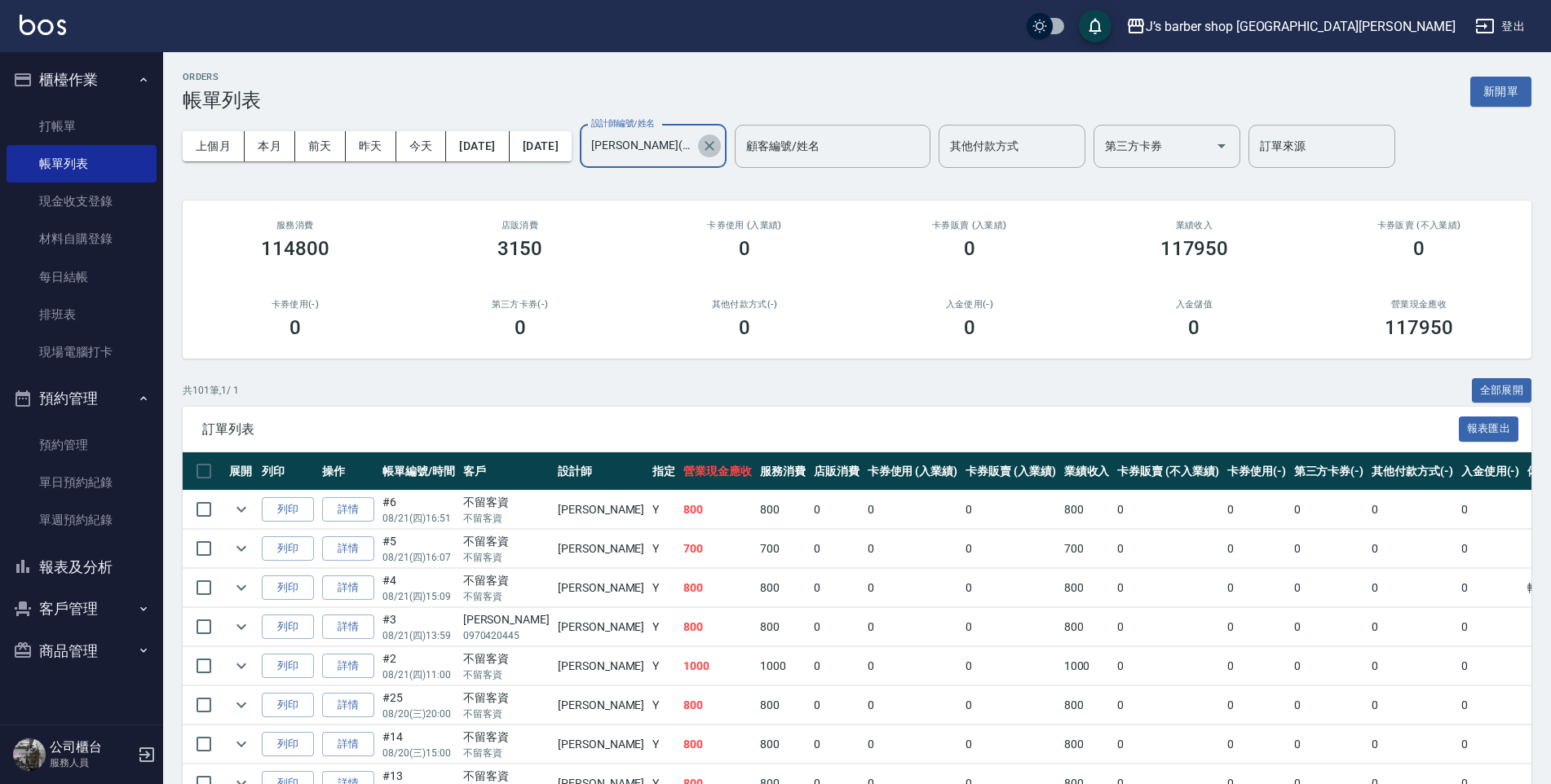
click at [714, 148] on icon "Clear" at bounding box center [709, 145] width 9 height 9
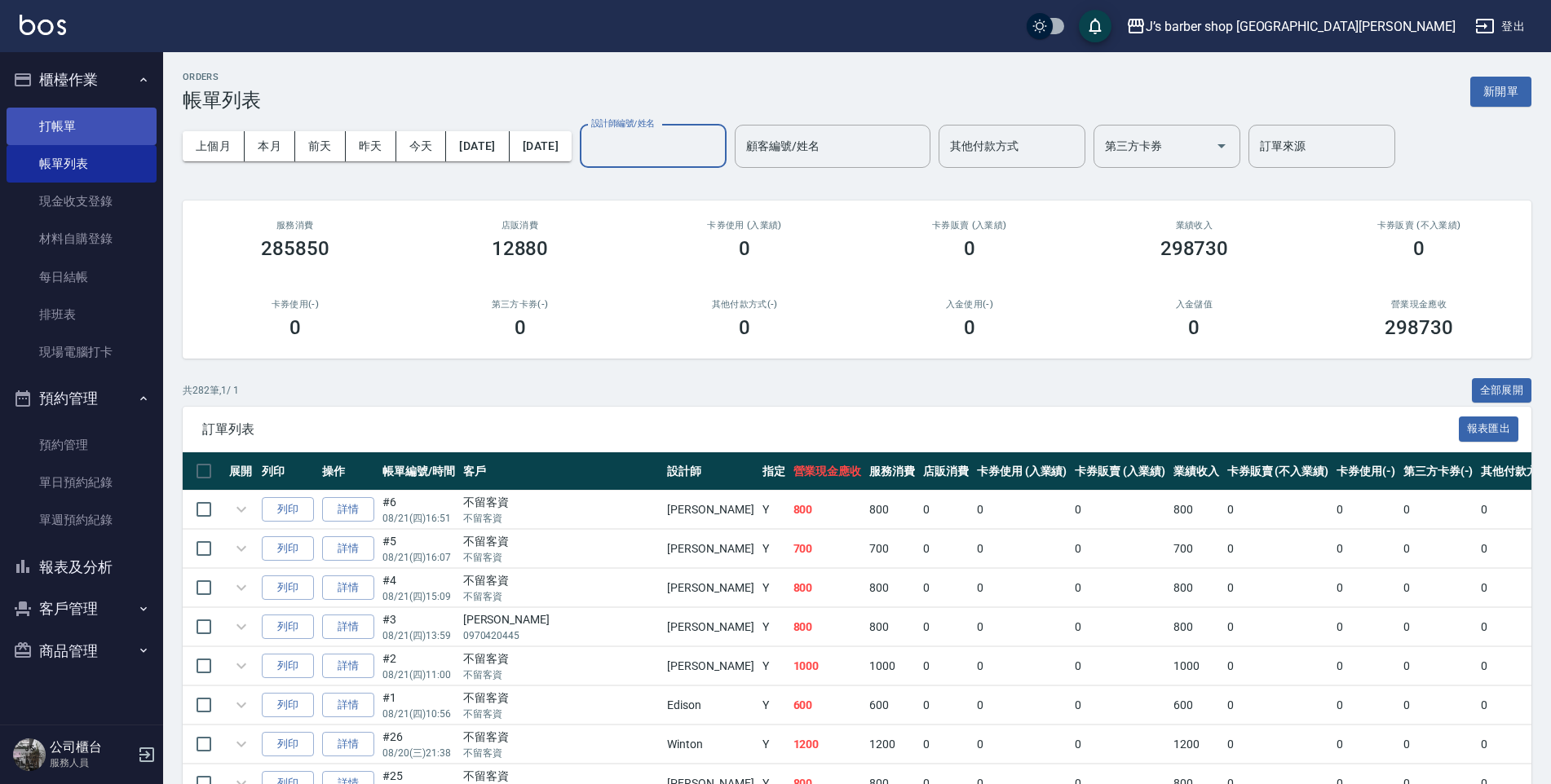
click at [82, 130] on link "打帳單" at bounding box center [81, 126] width 150 height 37
